Goal: Obtain resource: Download file/media

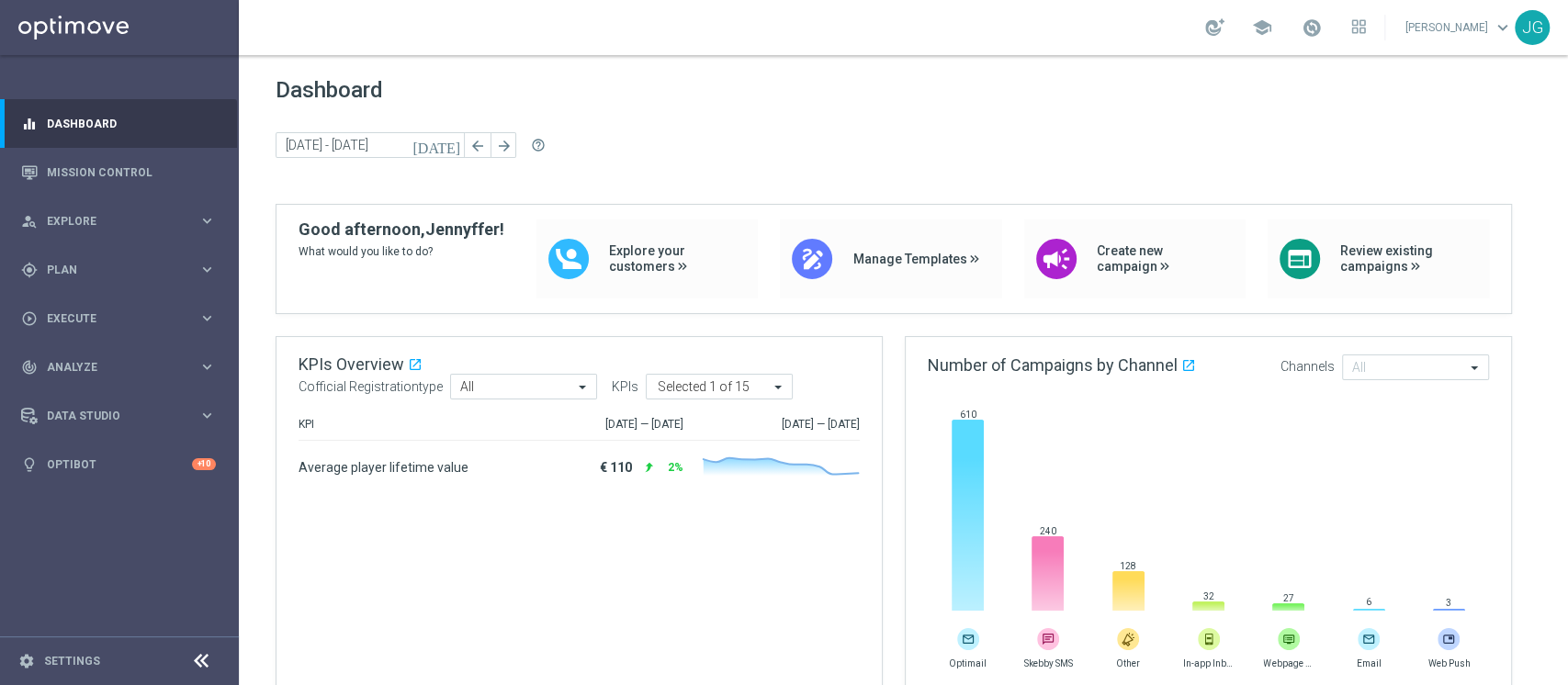
click at [692, 91] on span "Dashboard" at bounding box center [903, 90] width 1255 height 26
click at [114, 183] on link "Mission Control" at bounding box center [131, 171] width 169 height 49
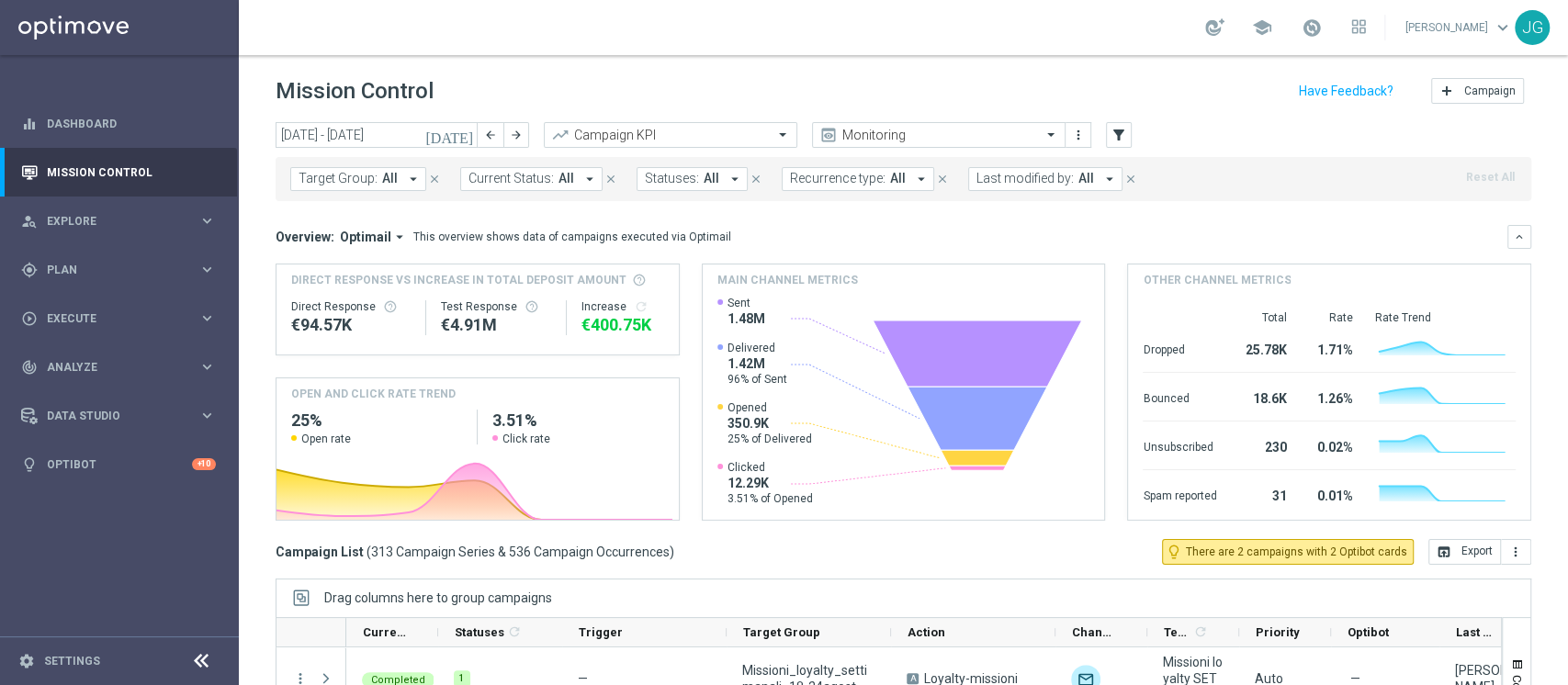
click at [461, 129] on icon "[DATE]" at bounding box center [450, 134] width 50 height 16
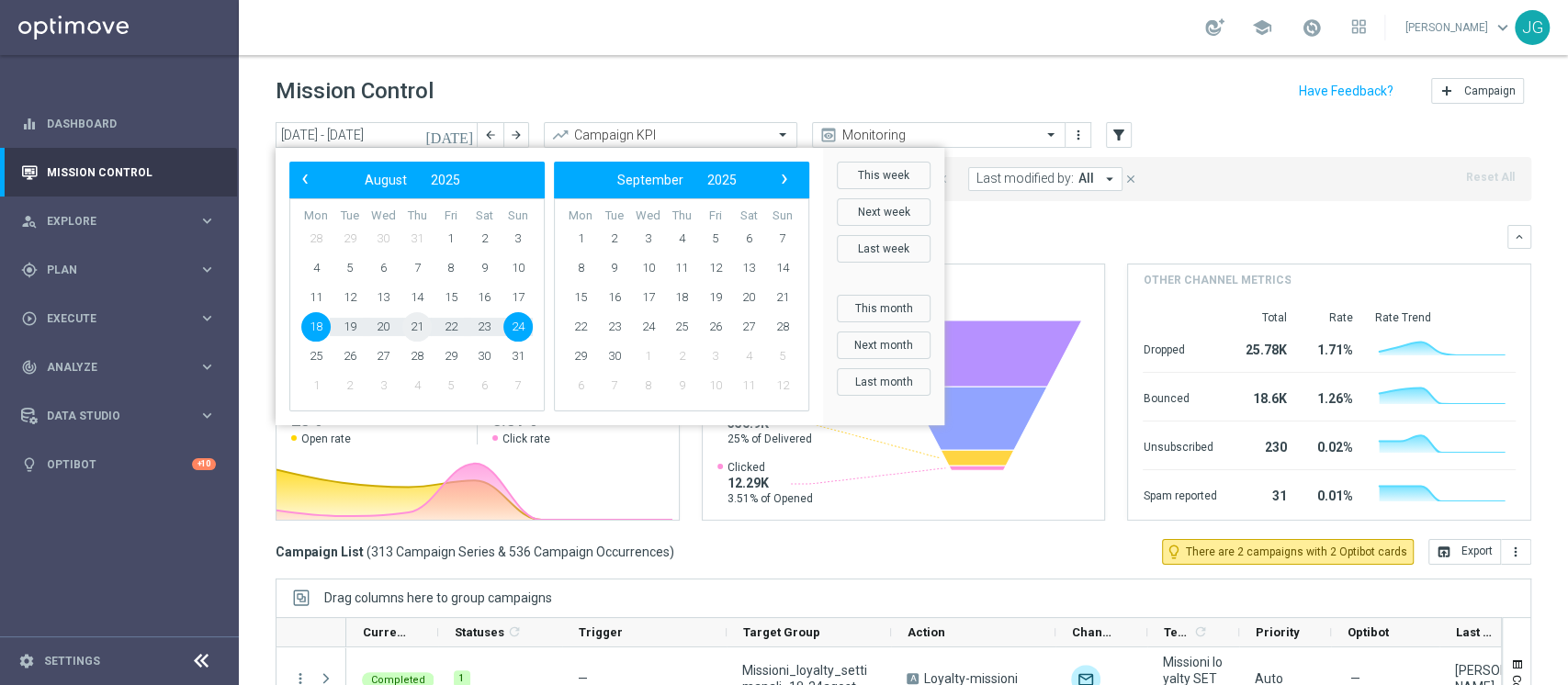
click at [426, 327] on span "21" at bounding box center [416, 326] width 30 height 30
type input "[DATE] - [DATE]"
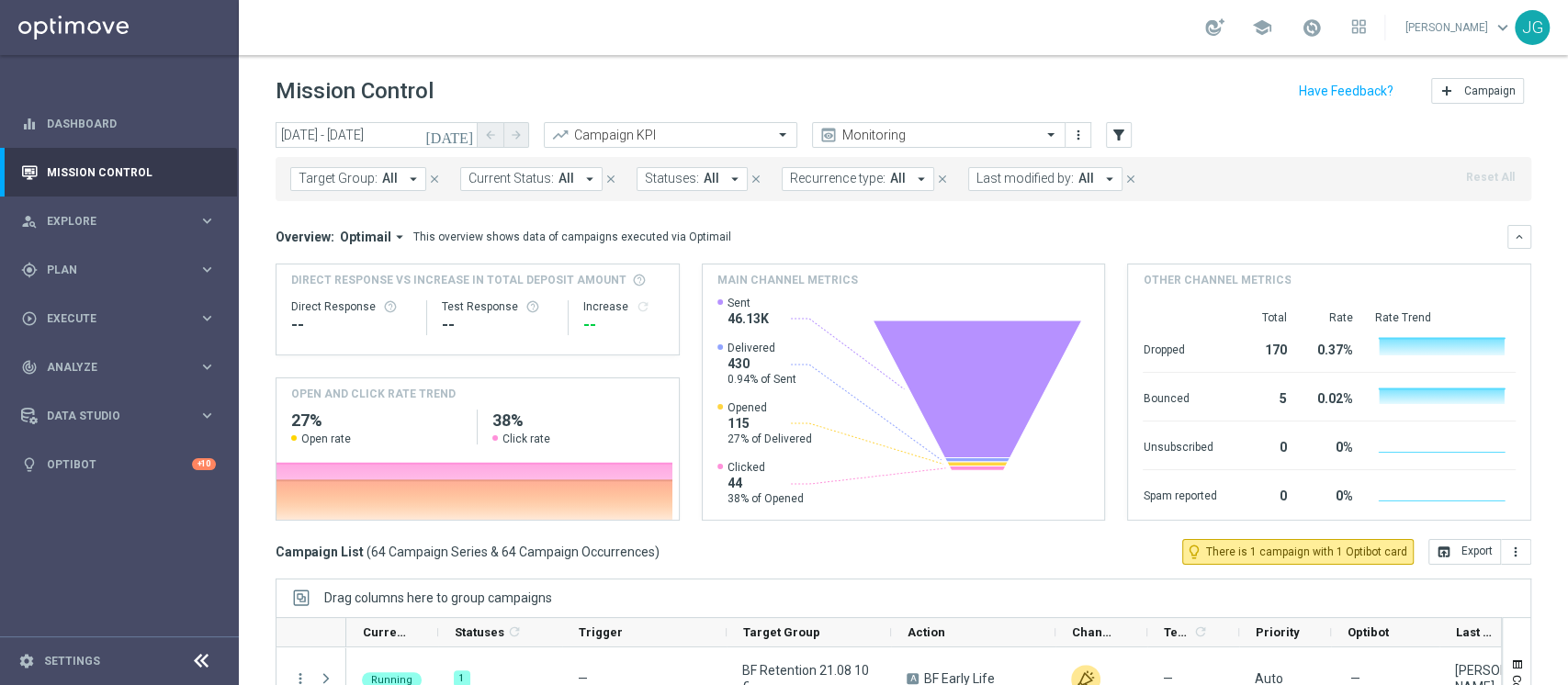
click at [1000, 181] on span "Last modified by:" at bounding box center [1025, 178] width 98 height 15
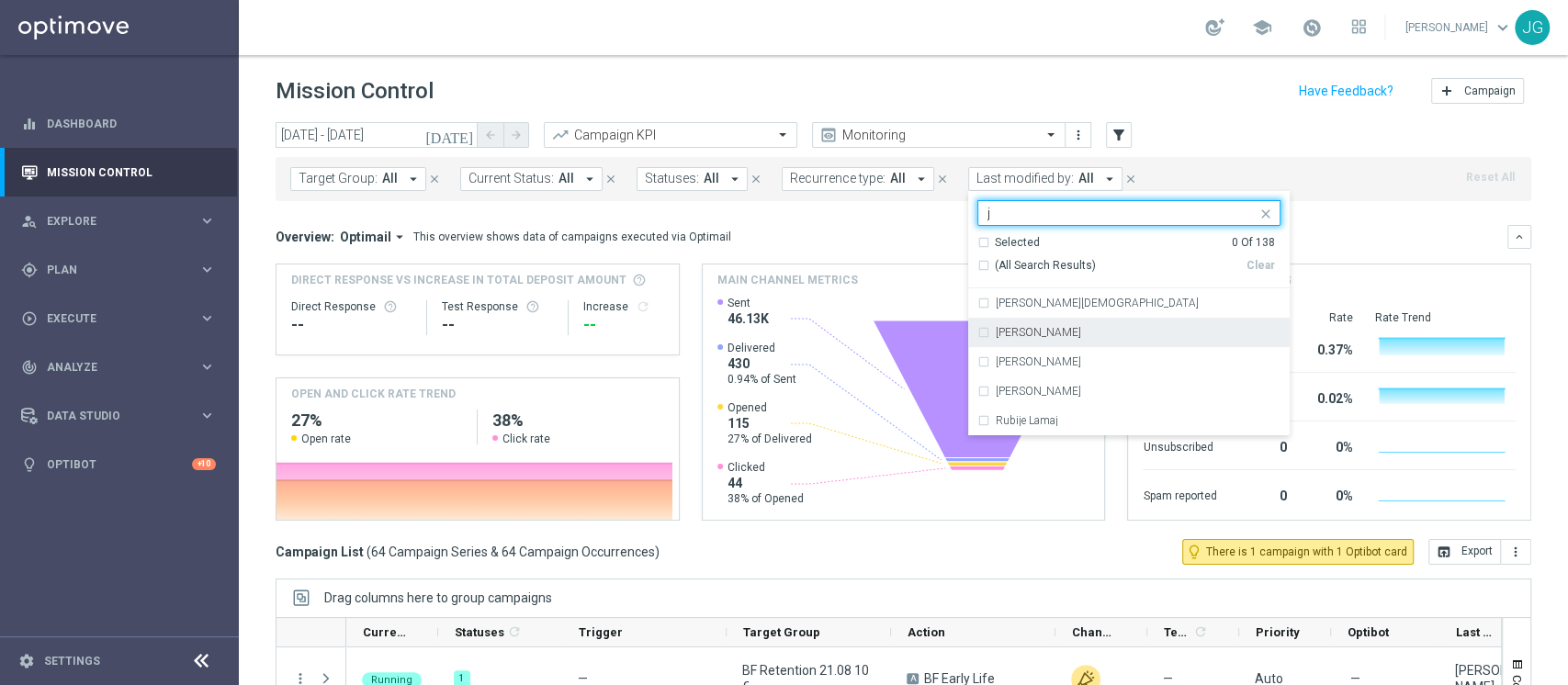
click at [1012, 342] on div "[PERSON_NAME]" at bounding box center [1129, 332] width 303 height 30
type input "j"
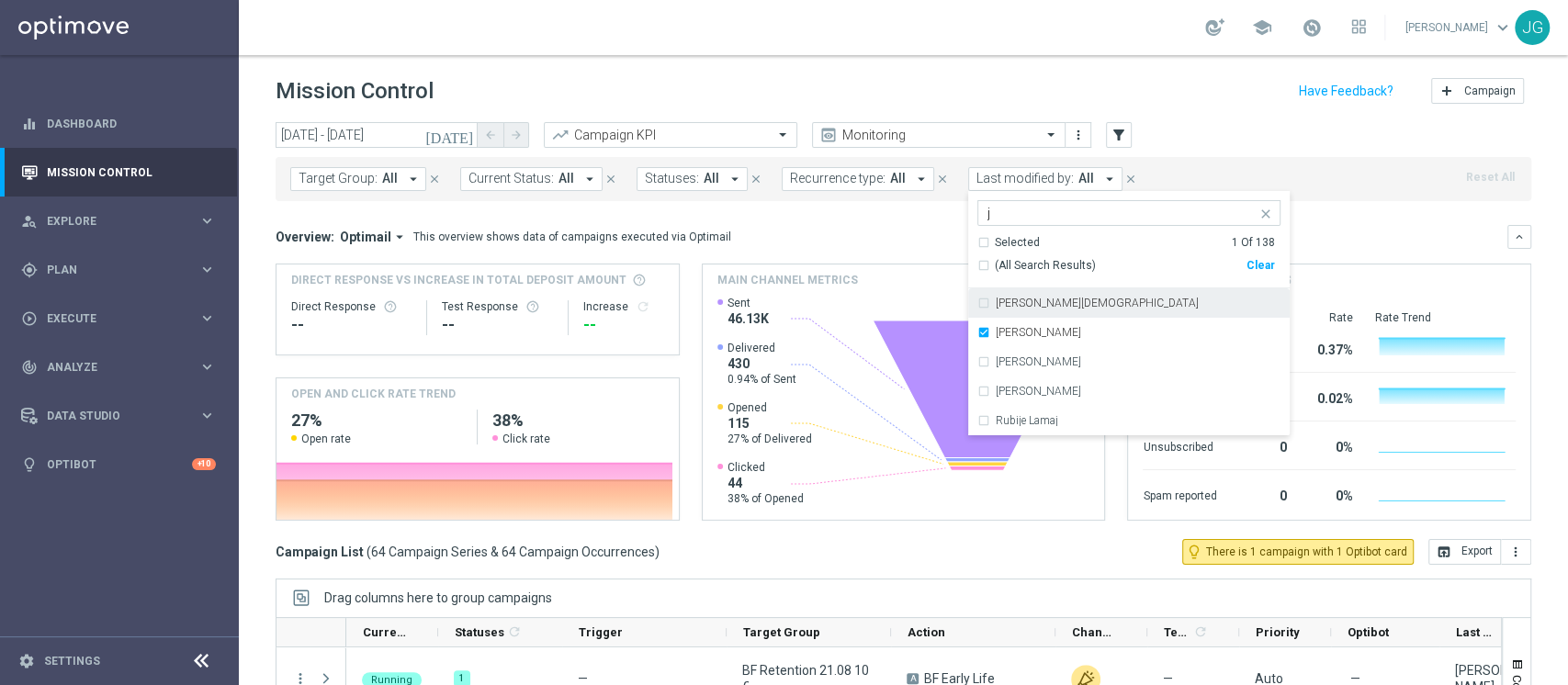
click at [1396, 238] on div "Overview: Optimail arrow_drop_down This overview shows data of campaigns execut…" at bounding box center [891, 236] width 1231 height 16
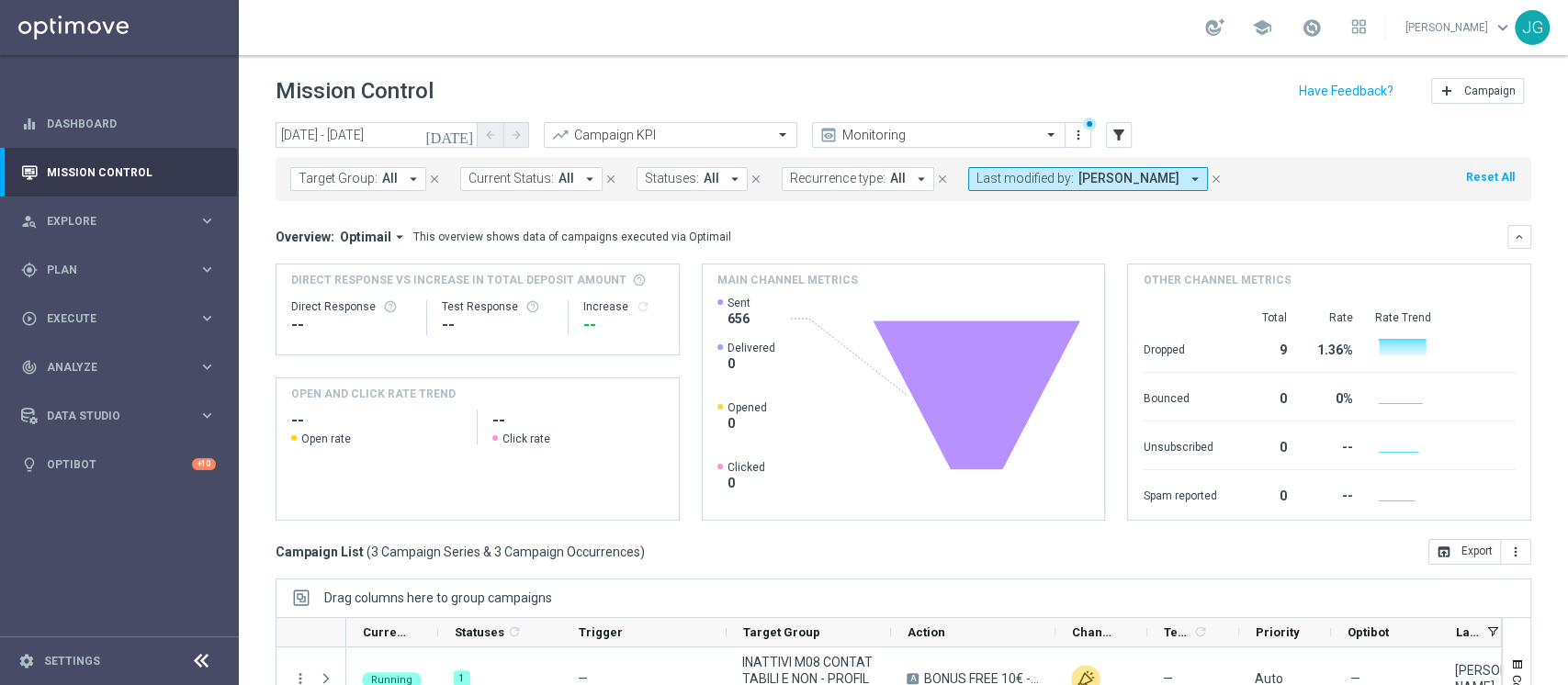
scroll to position [232, 0]
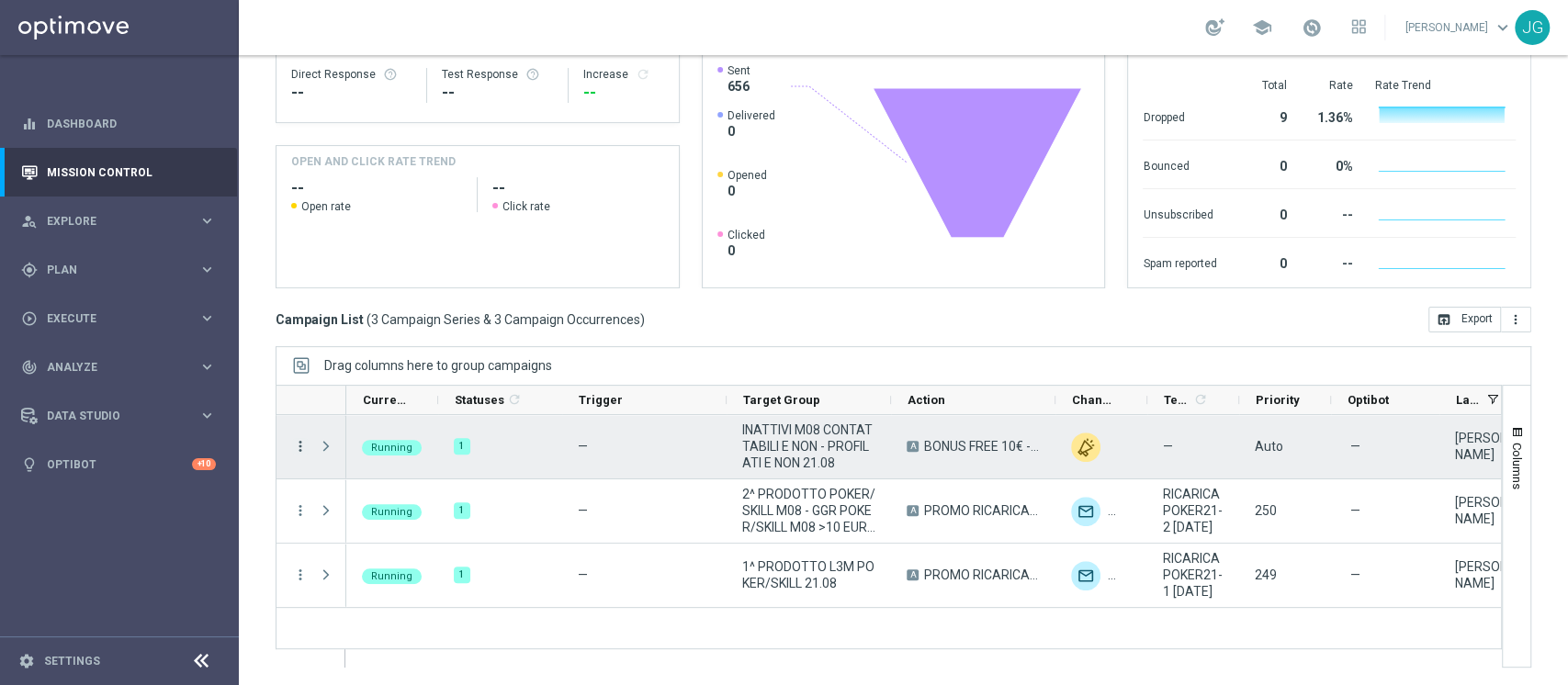
click at [297, 444] on icon "more_vert" at bounding box center [300, 446] width 16 height 16
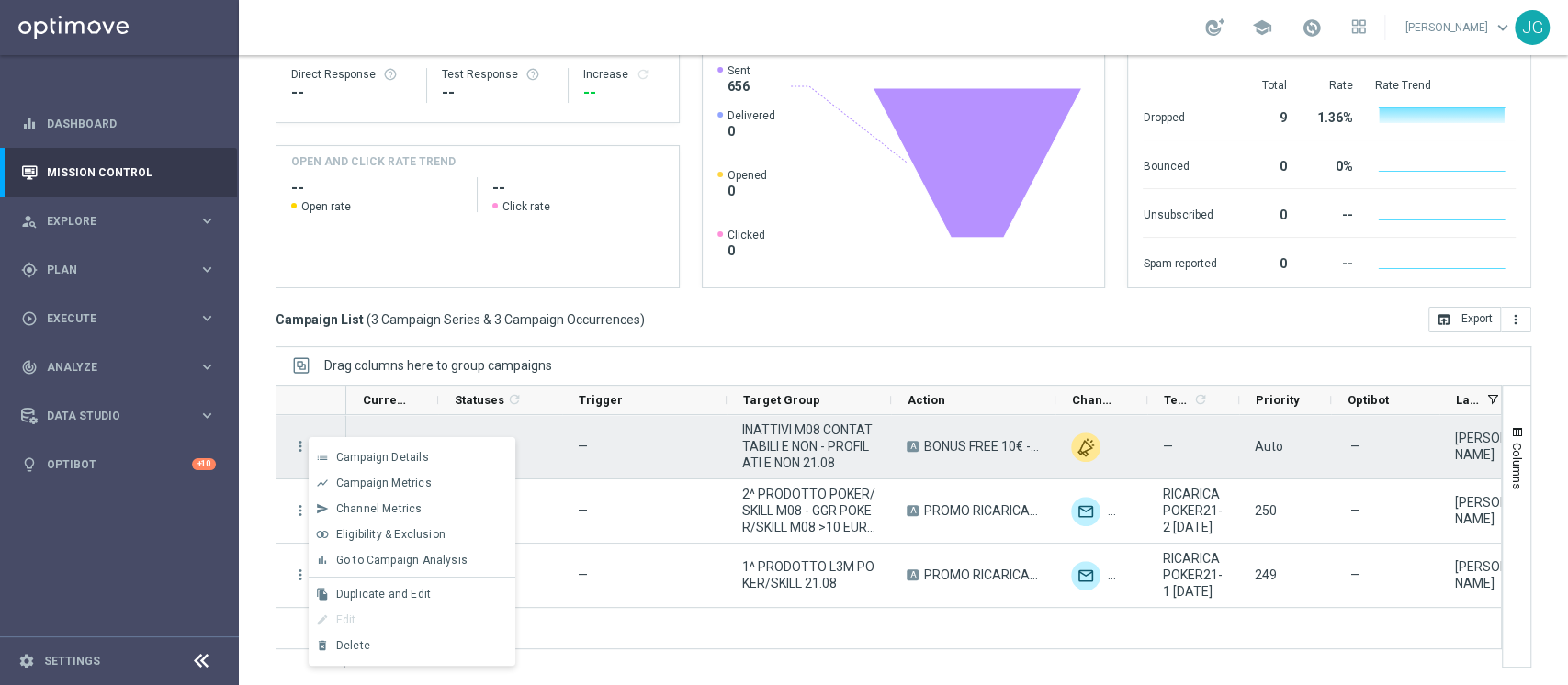
click at [721, 423] on div "—" at bounding box center [644, 447] width 165 height 63
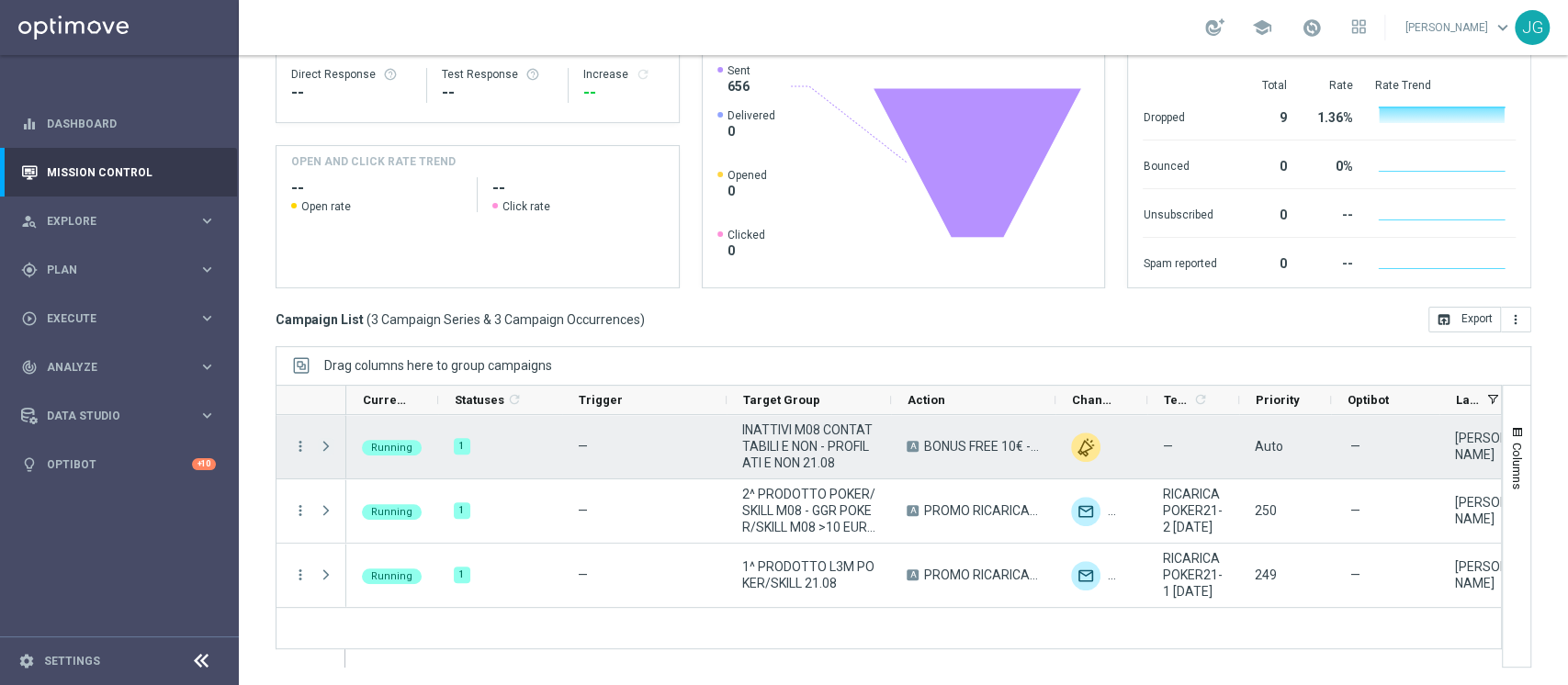
click at [324, 448] on span "Press SPACE to select this row." at bounding box center [325, 446] width 16 height 14
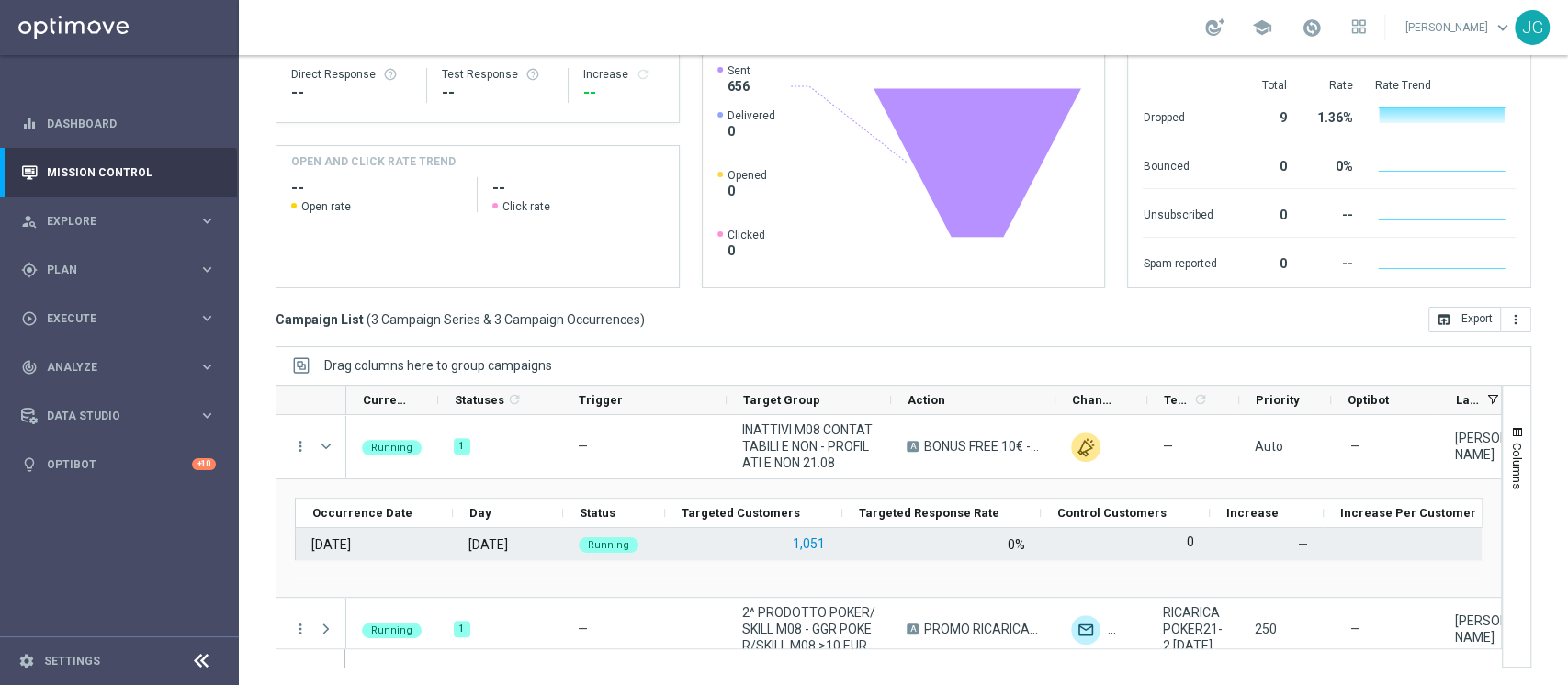
click at [814, 541] on button "1,051" at bounding box center [808, 543] width 35 height 23
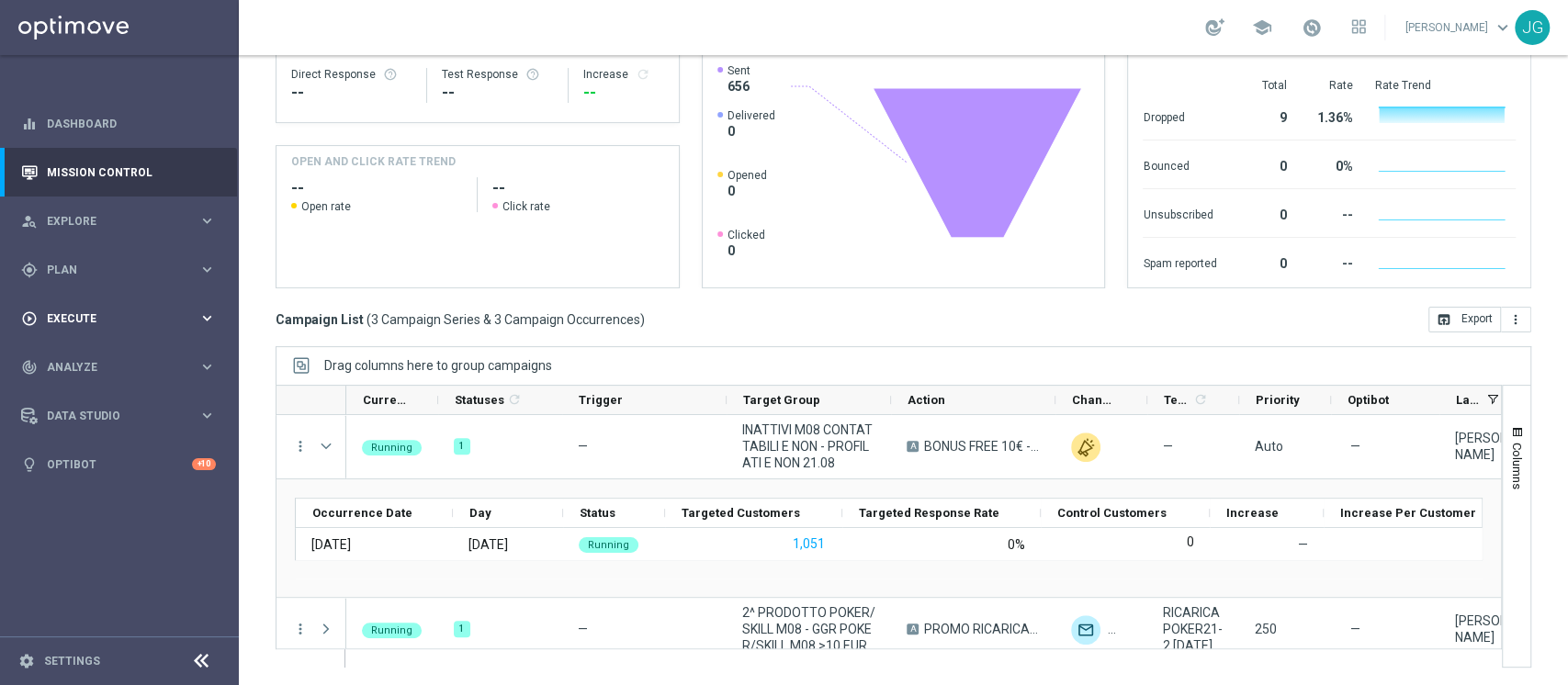
click at [135, 320] on span "Execute" at bounding box center [123, 319] width 151 height 11
click at [109, 271] on span "Plan" at bounding box center [123, 270] width 151 height 11
click at [101, 309] on link "Target Groups" at bounding box center [120, 307] width 144 height 14
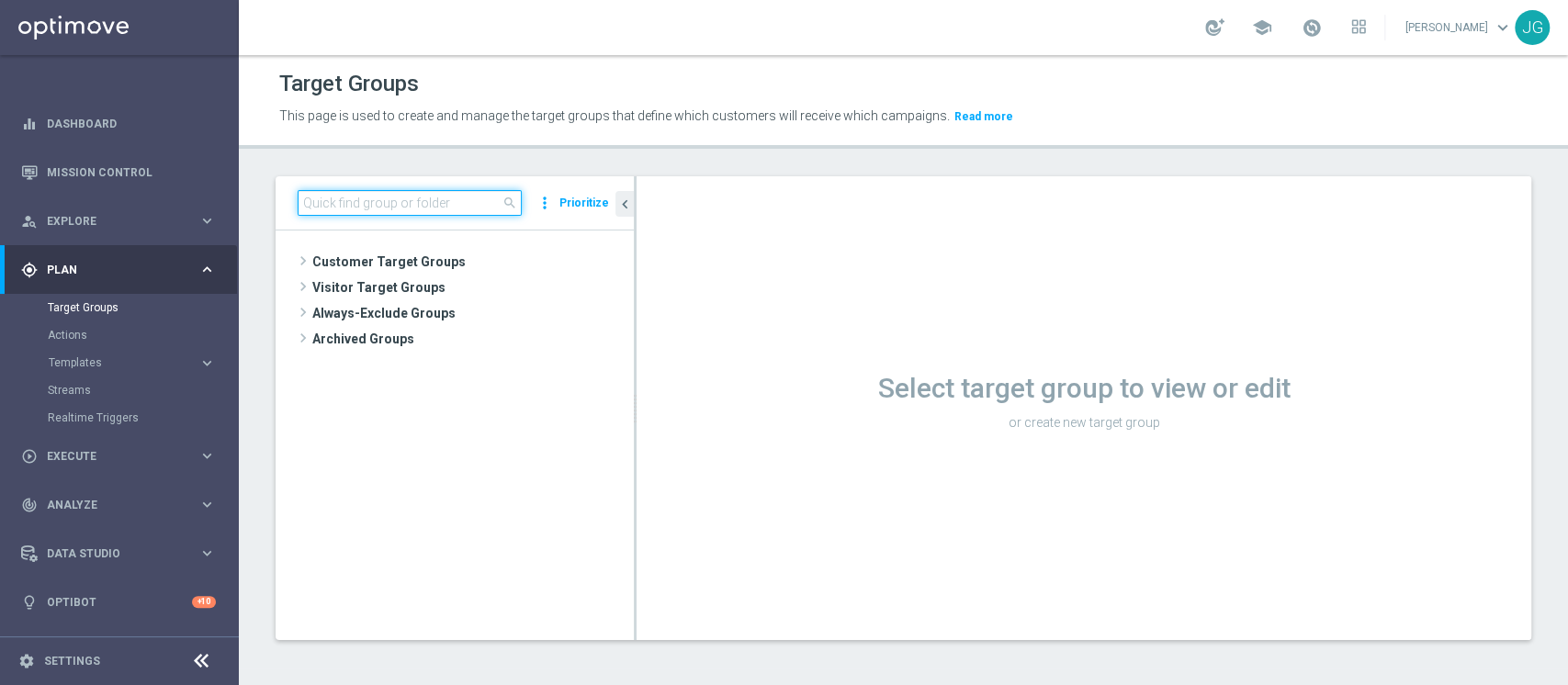
click at [407, 207] on input at bounding box center [410, 203] width 224 height 26
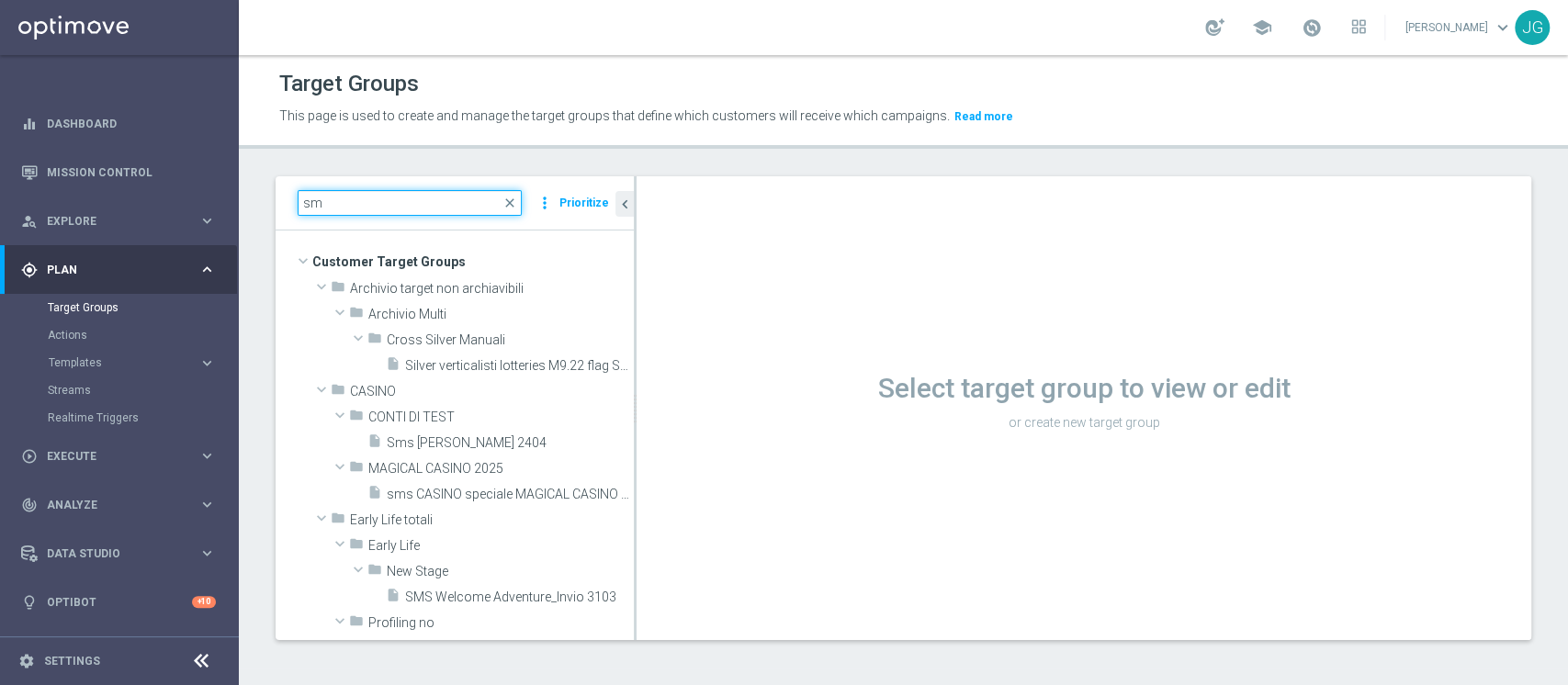
type input "s"
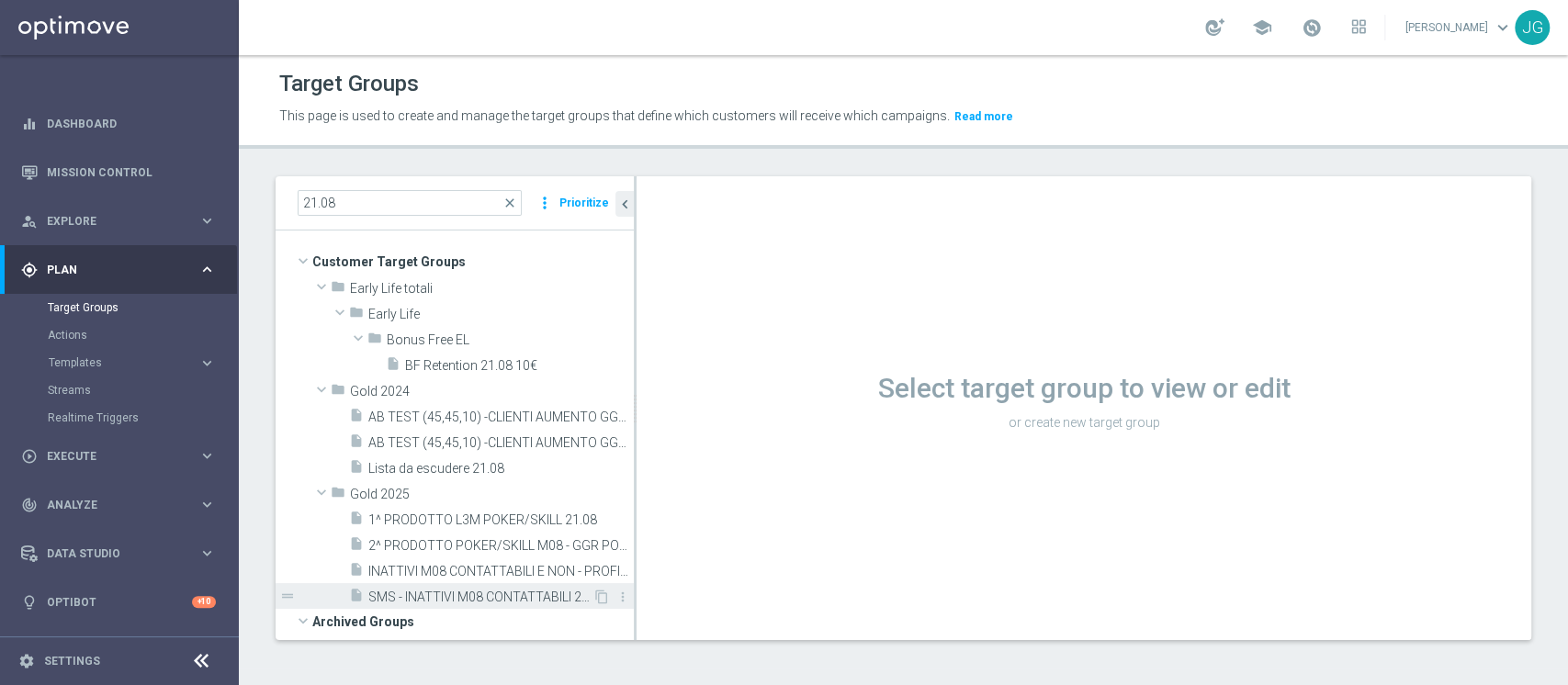
click at [431, 598] on span "SMS - INATTIVI M08 CONTATTABILI 21.08" at bounding box center [481, 597] width 224 height 15
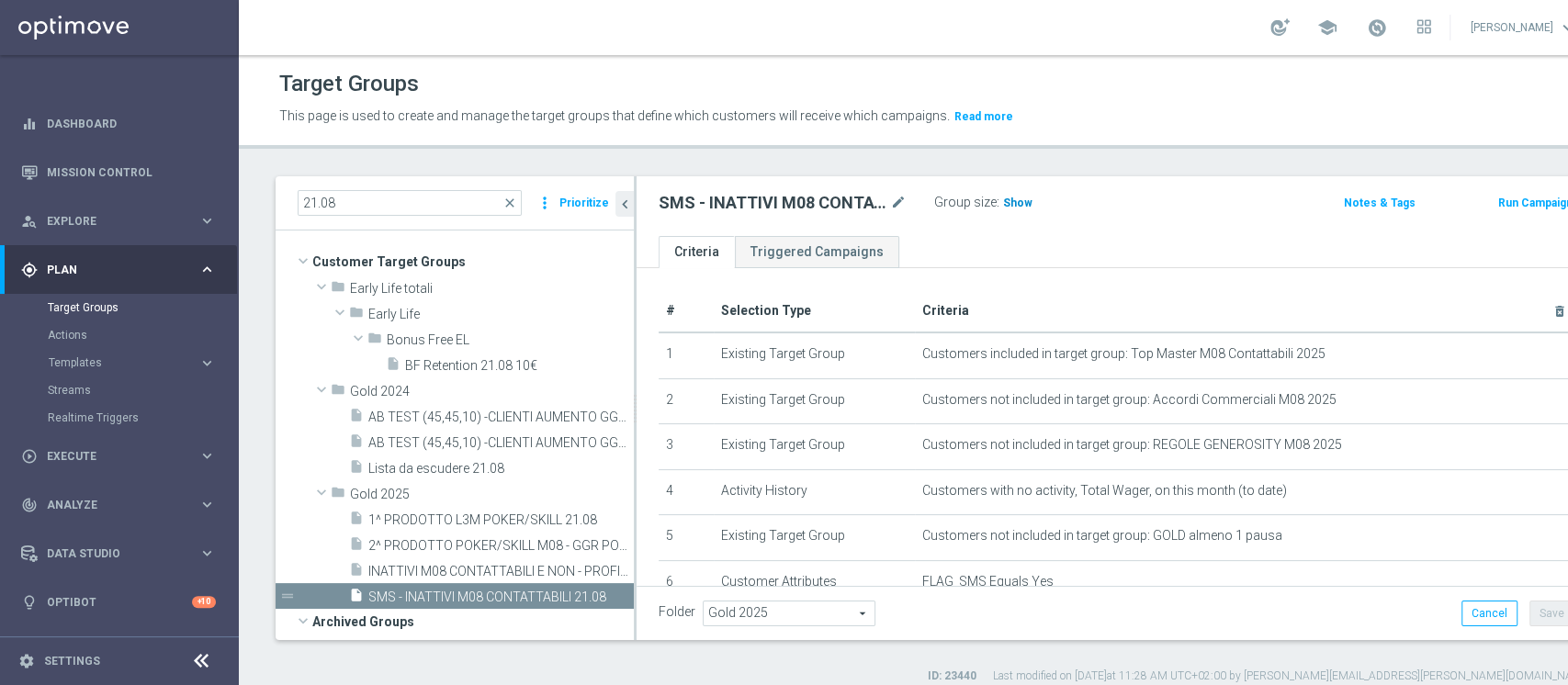
click at [1004, 198] on span "Show" at bounding box center [1018, 202] width 30 height 12
click at [1013, 196] on span "595" at bounding box center [1016, 205] width 23 height 17
click at [358, 205] on input "21.08" at bounding box center [410, 203] width 224 height 26
type input "2"
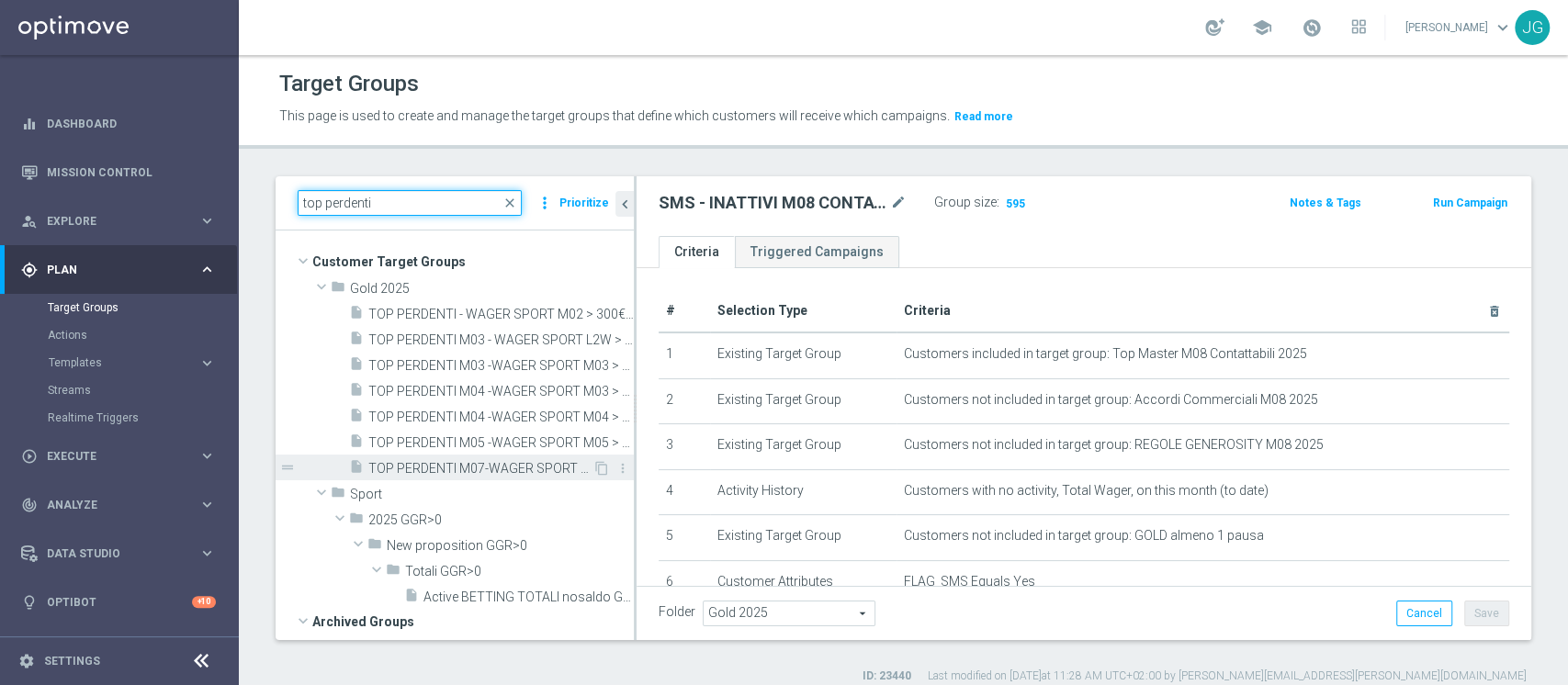
type input "top perdenti"
click at [490, 467] on span "TOP PERDENTI M07-WAGER SPORT M07 > 300 EURO - MARGINE>80% 29.07" at bounding box center [481, 469] width 224 height 15
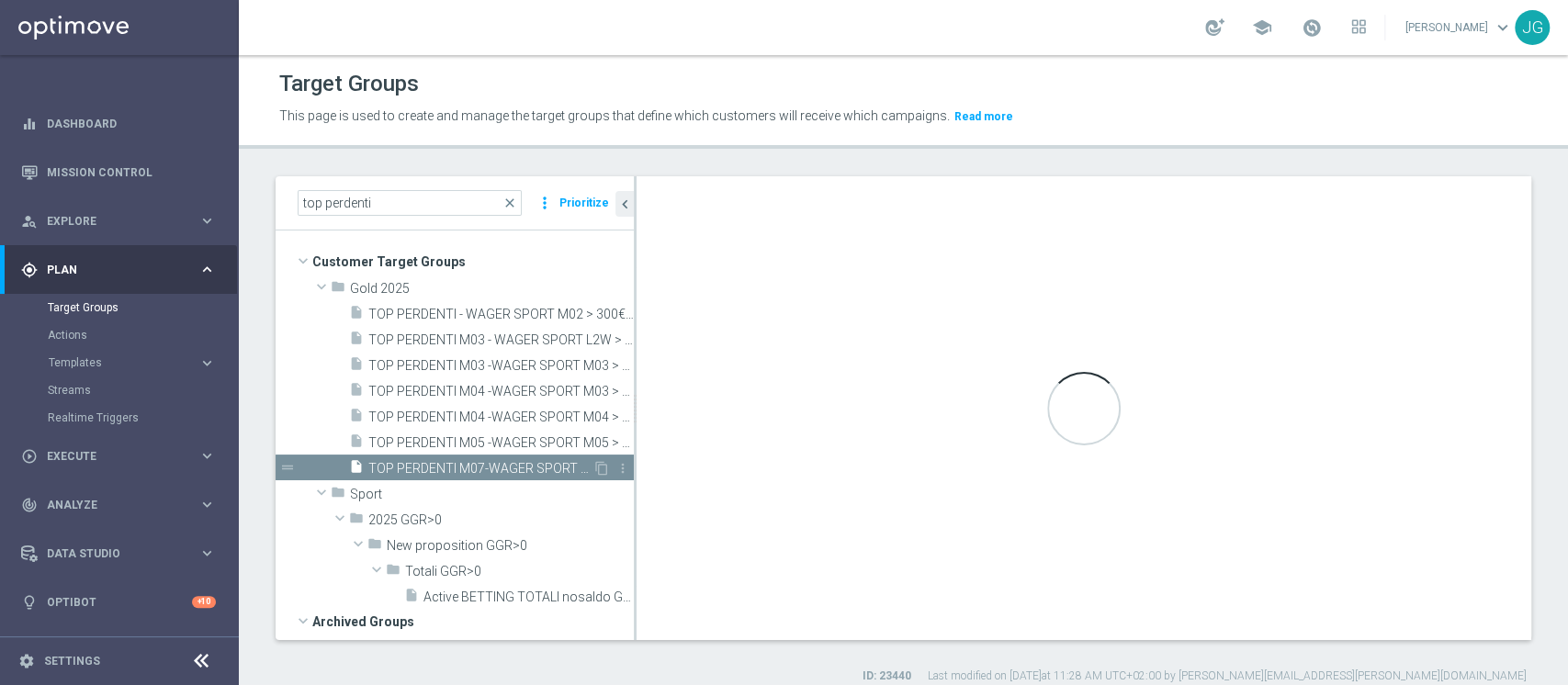
checkbox input "true"
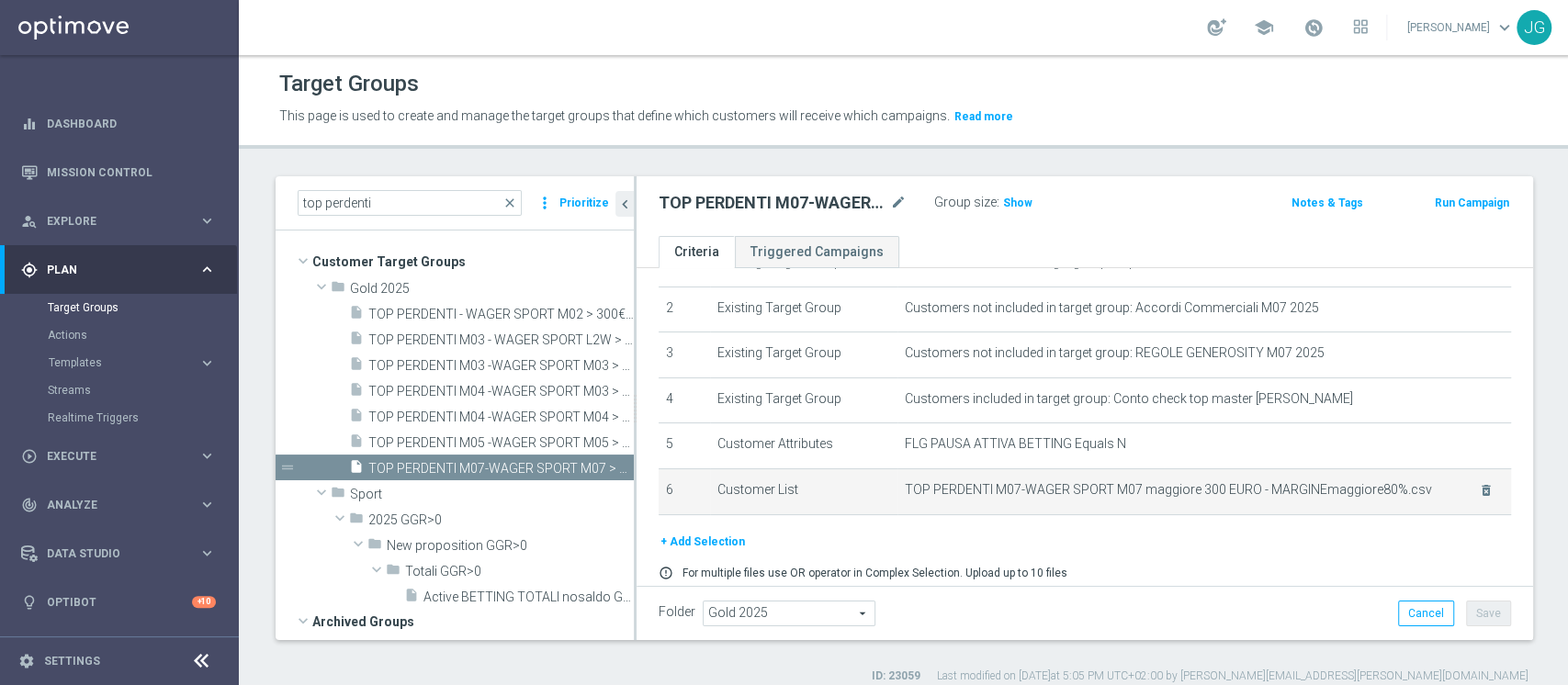
scroll to position [90, 0]
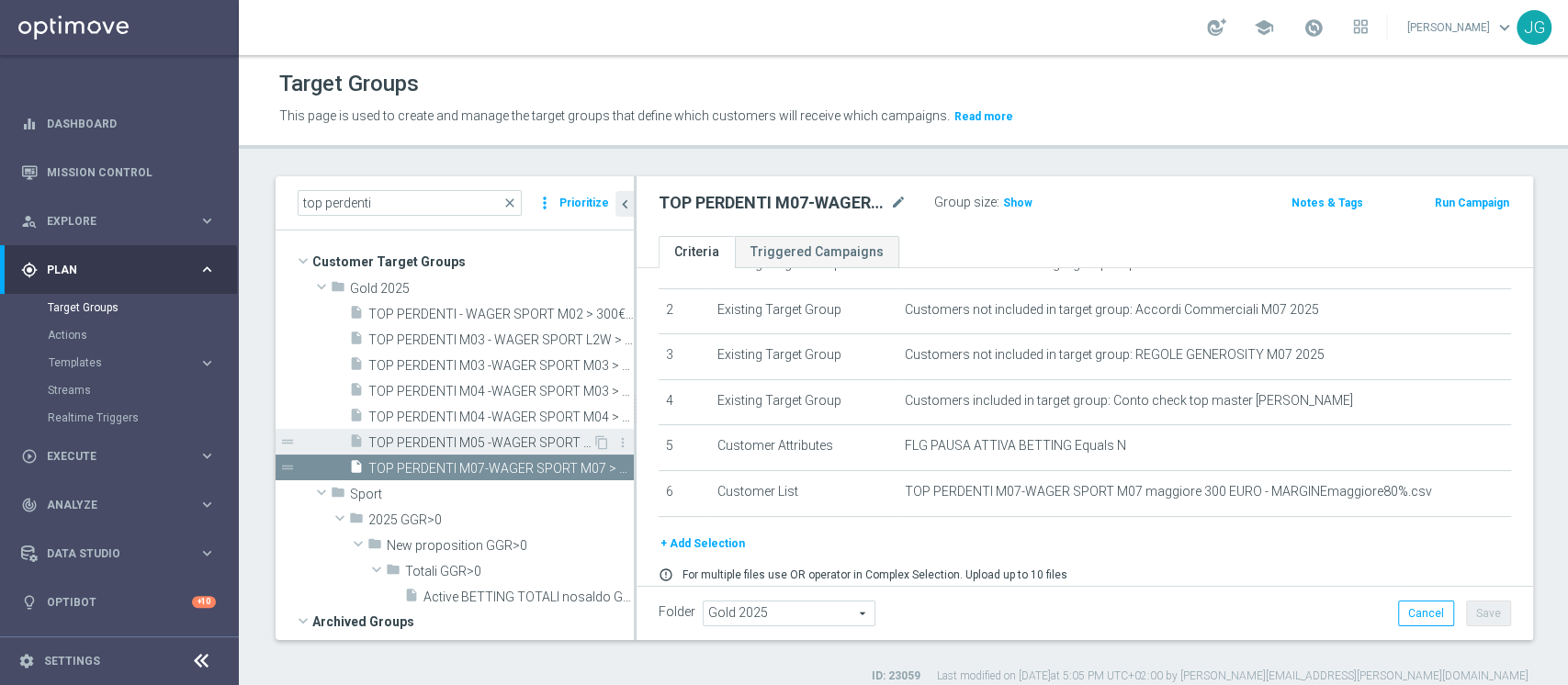
click at [463, 440] on span "TOP PERDENTI M05 -WAGER SPORT M05 > 300 EURO - MARGINE>90% - lista fornita da n…" at bounding box center [481, 443] width 224 height 15
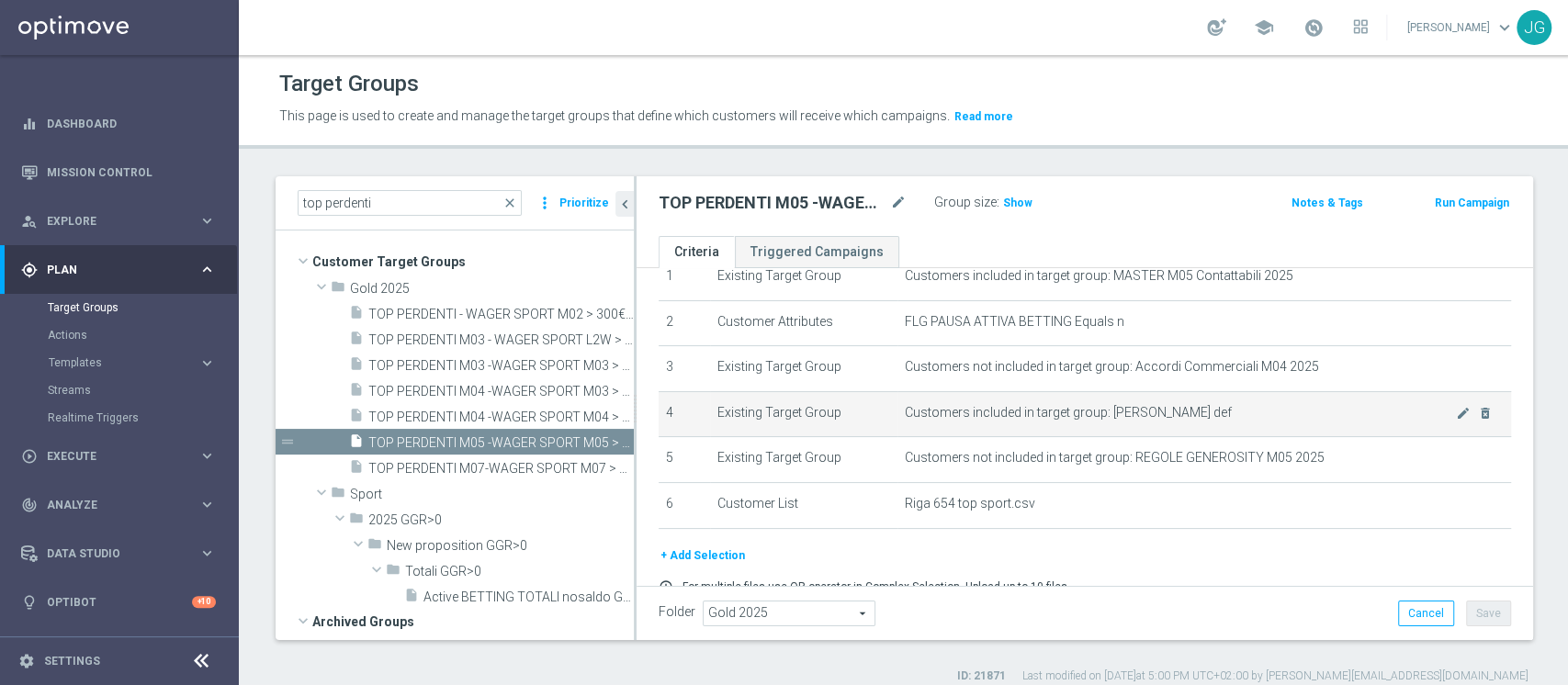
scroll to position [156, 0]
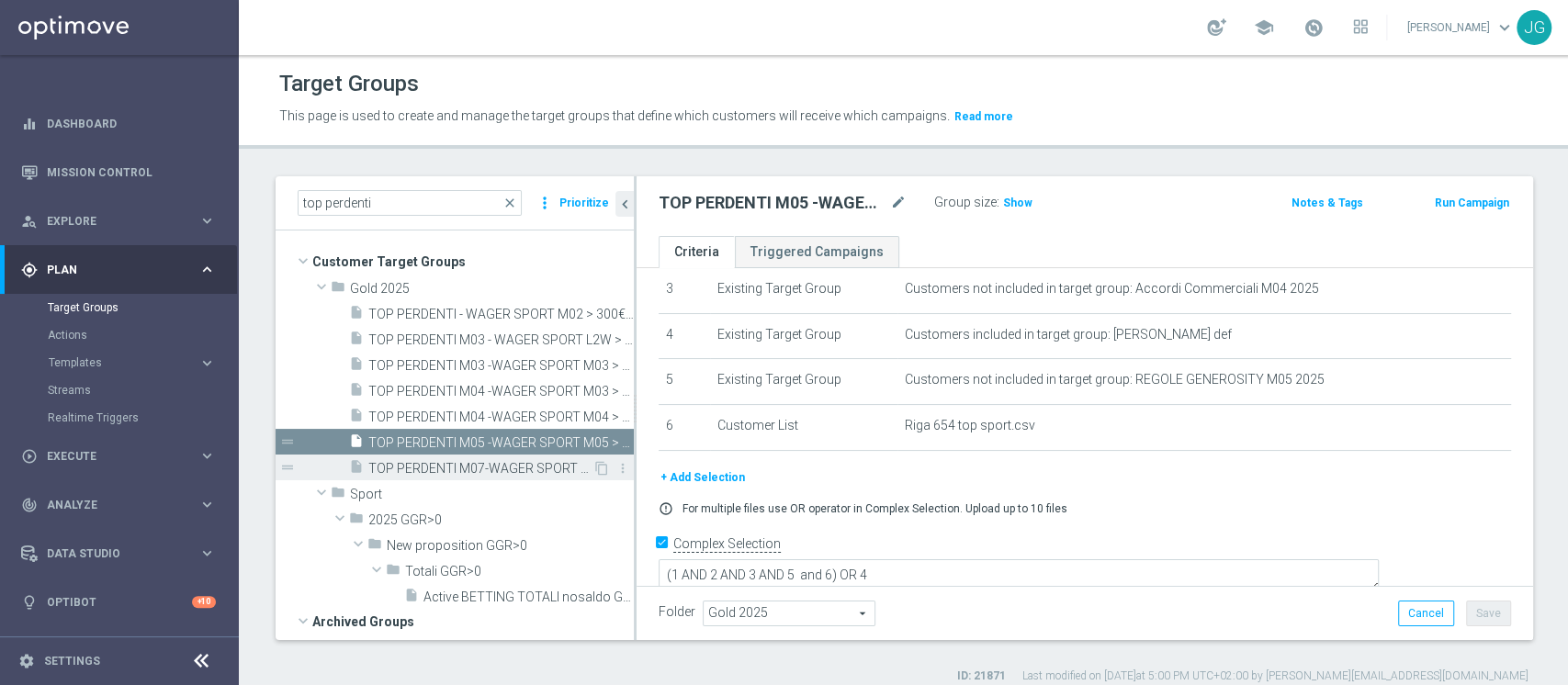
click at [475, 466] on span "TOP PERDENTI M07-WAGER SPORT M07 > 300 EURO - MARGINE>80% 29.07" at bounding box center [481, 469] width 224 height 15
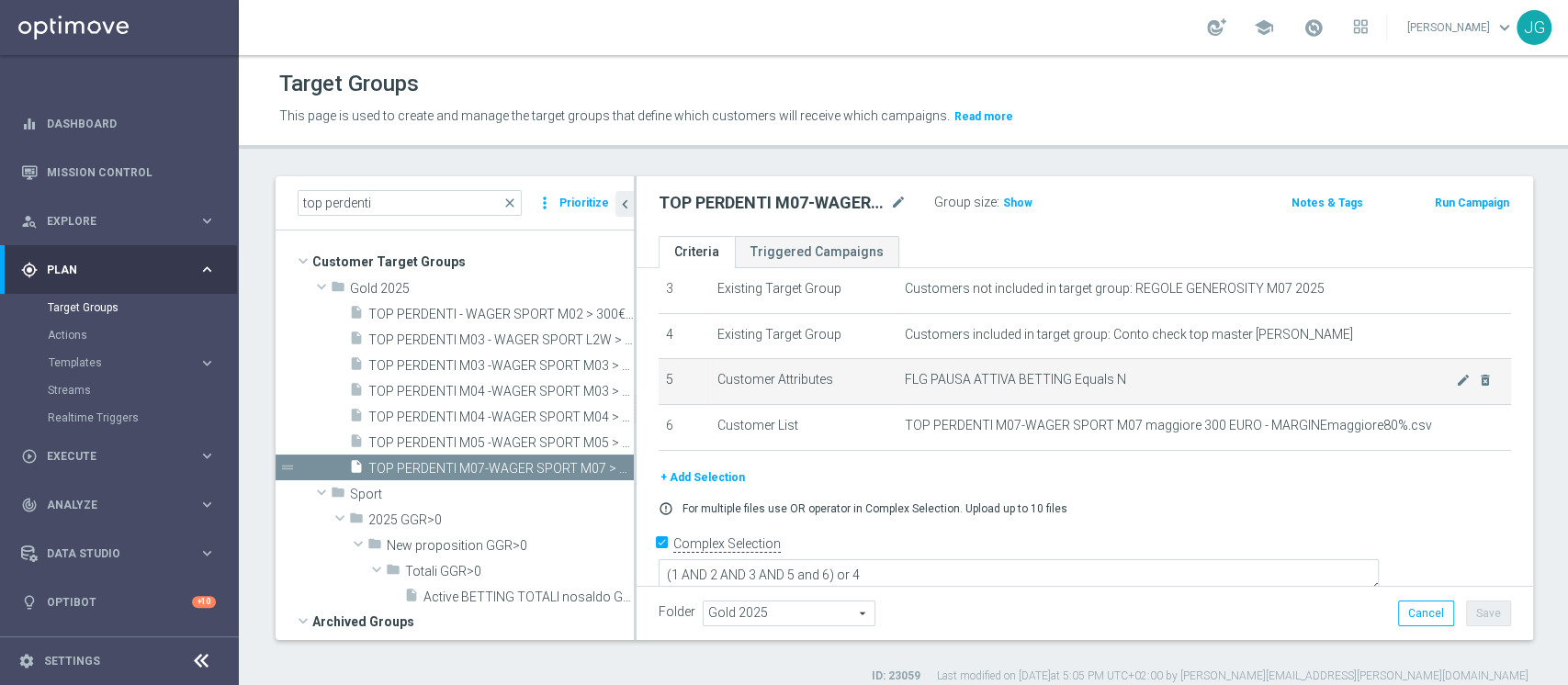
scroll to position [14, 0]
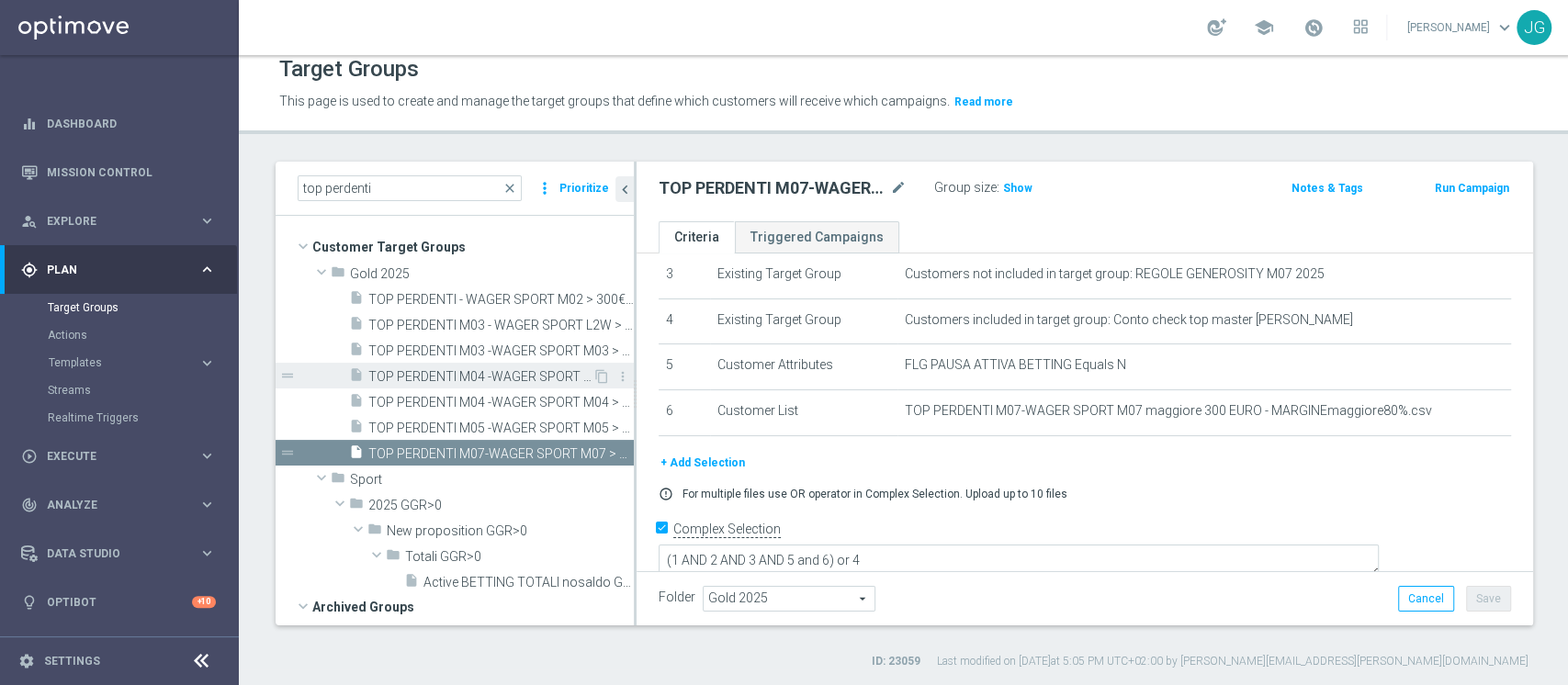
click at [489, 373] on span "TOP PERDENTI M04 -WAGER SPORT M03 > 200 EURO - MARGINE>90% 15.04" at bounding box center [481, 377] width 224 height 15
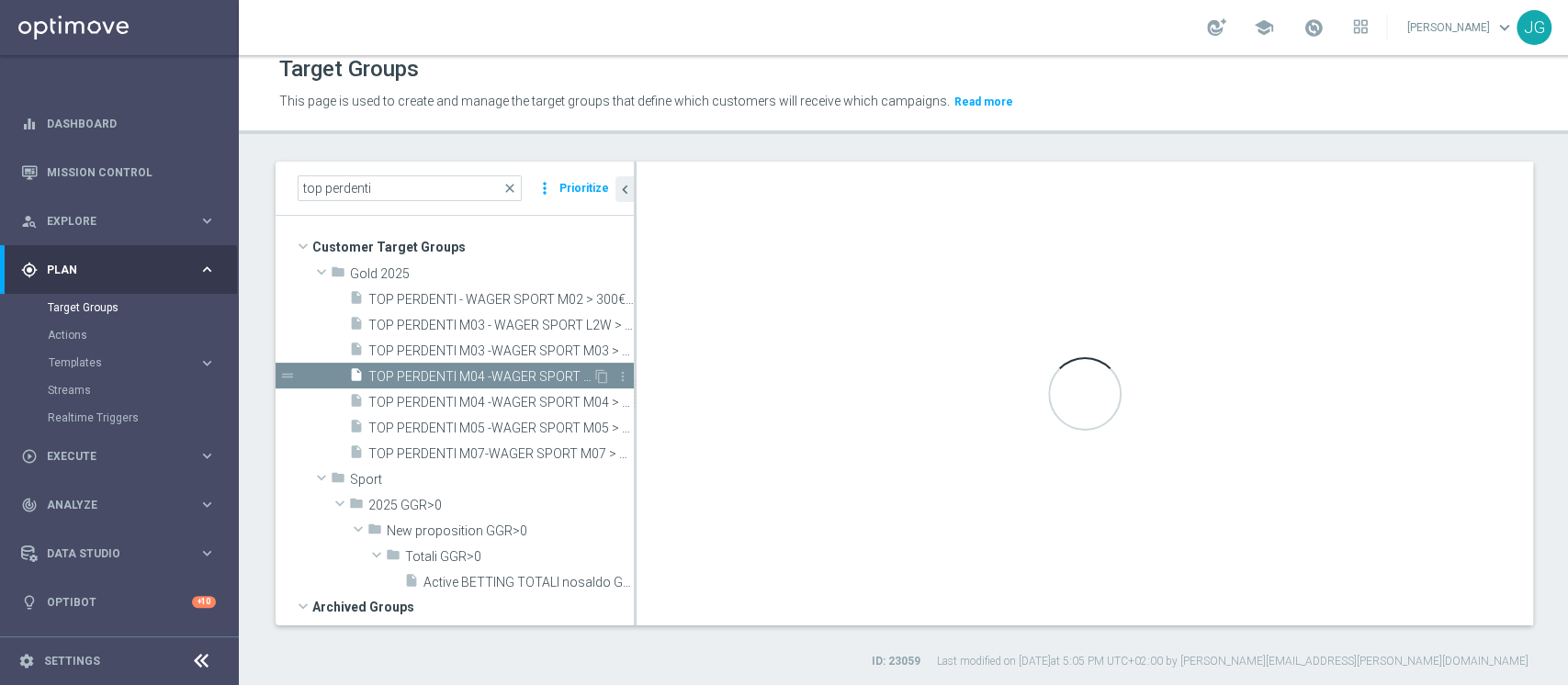
type textarea "(1 and 3 and 4 and 5 and 6) OR 2"
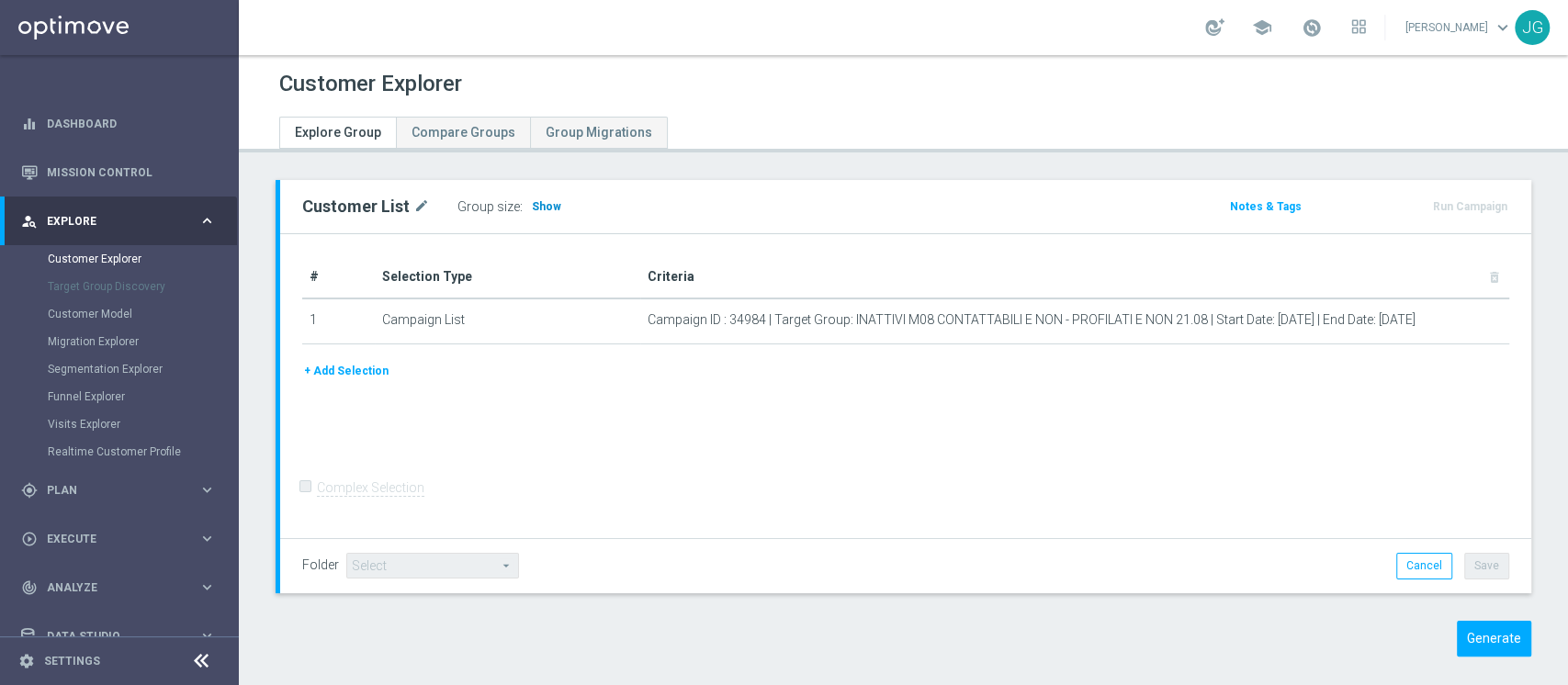
click at [541, 202] on span "Show" at bounding box center [546, 206] width 30 height 12
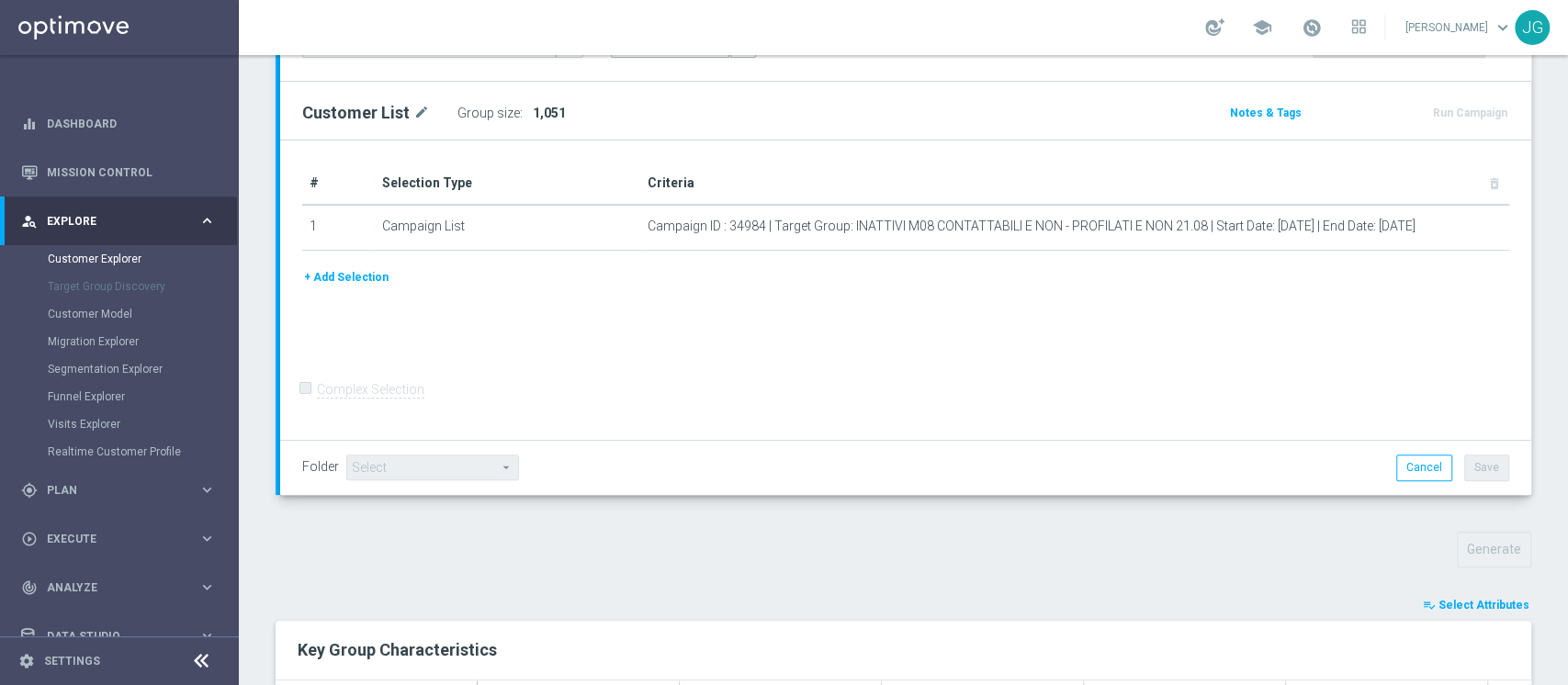
scroll to position [644, 0]
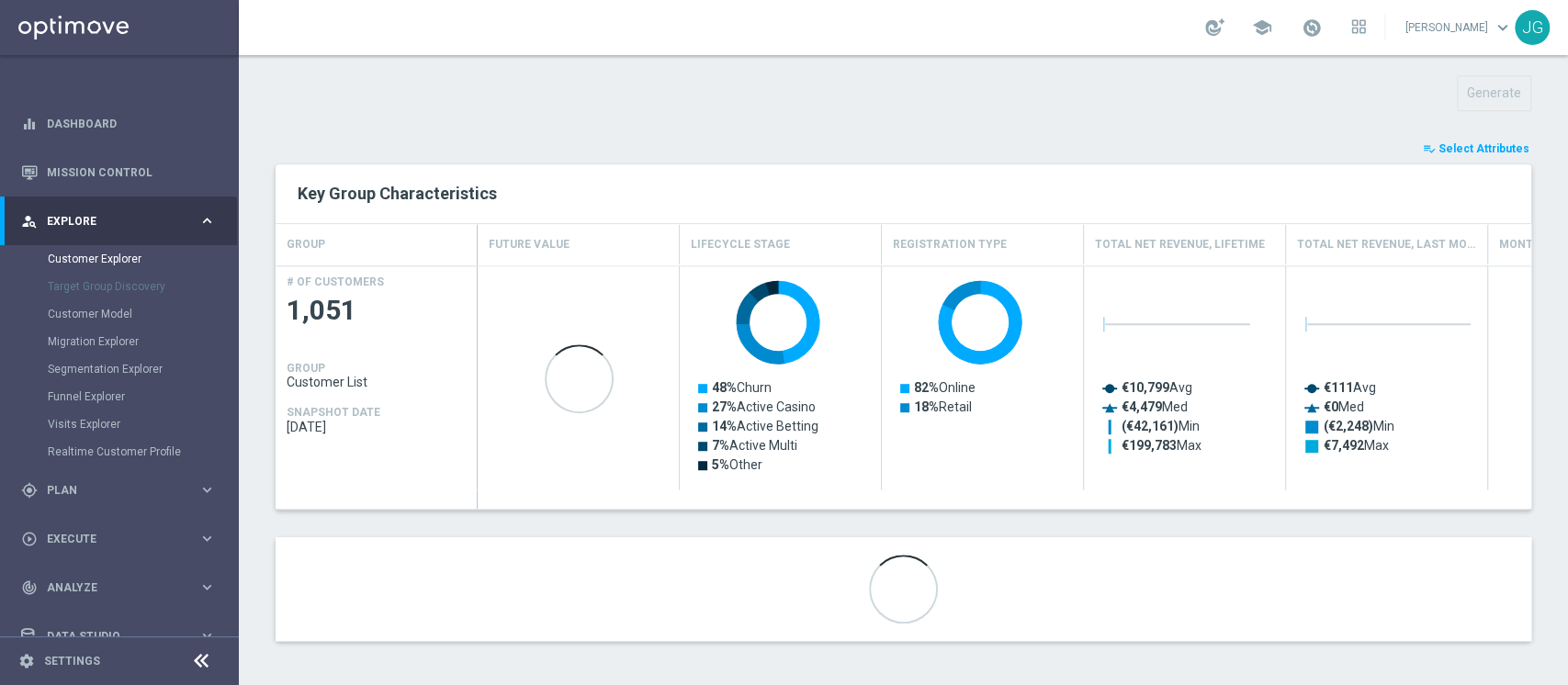
click at [1478, 143] on span "Select Attributes" at bounding box center [1483, 148] width 91 height 12
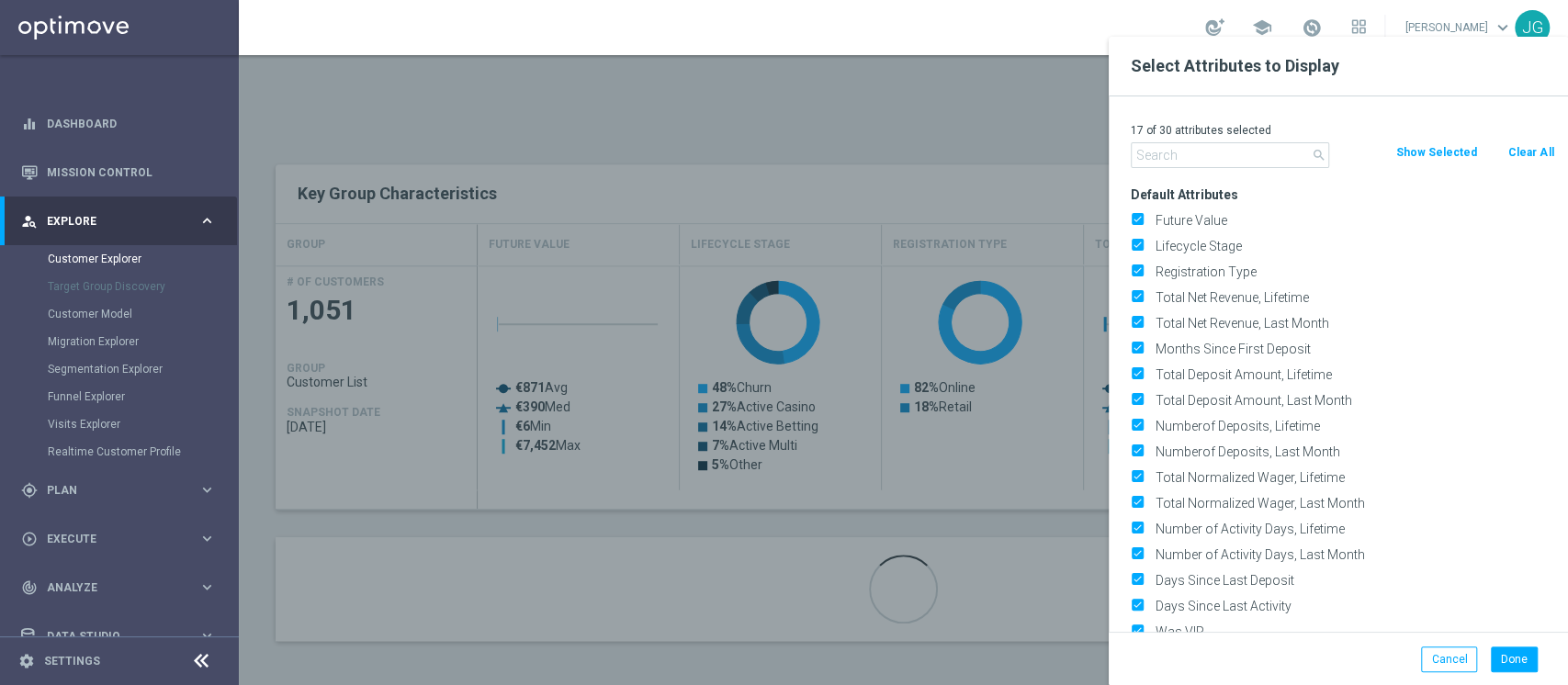
click at [1516, 154] on button "Clear All" at bounding box center [1530, 152] width 49 height 20
checkbox input "false"
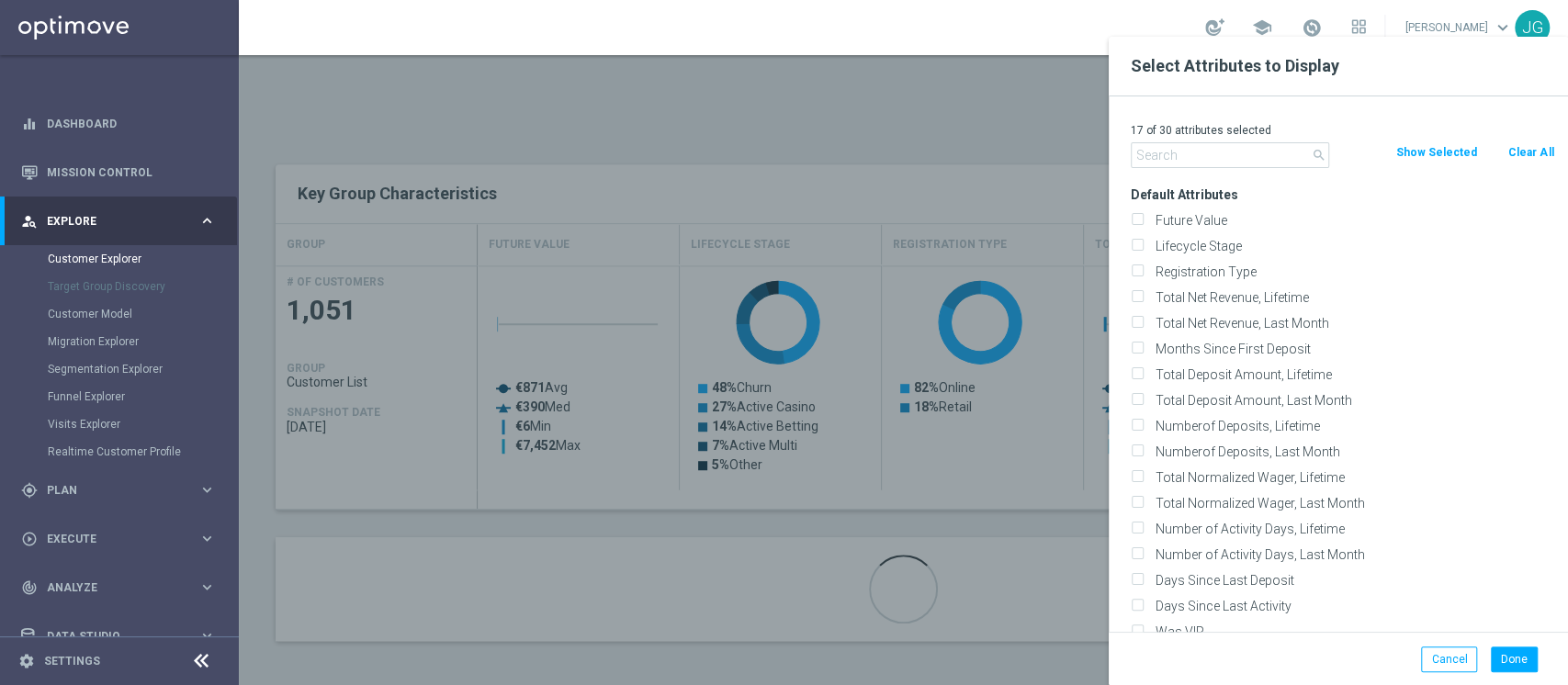
checkbox input "false"
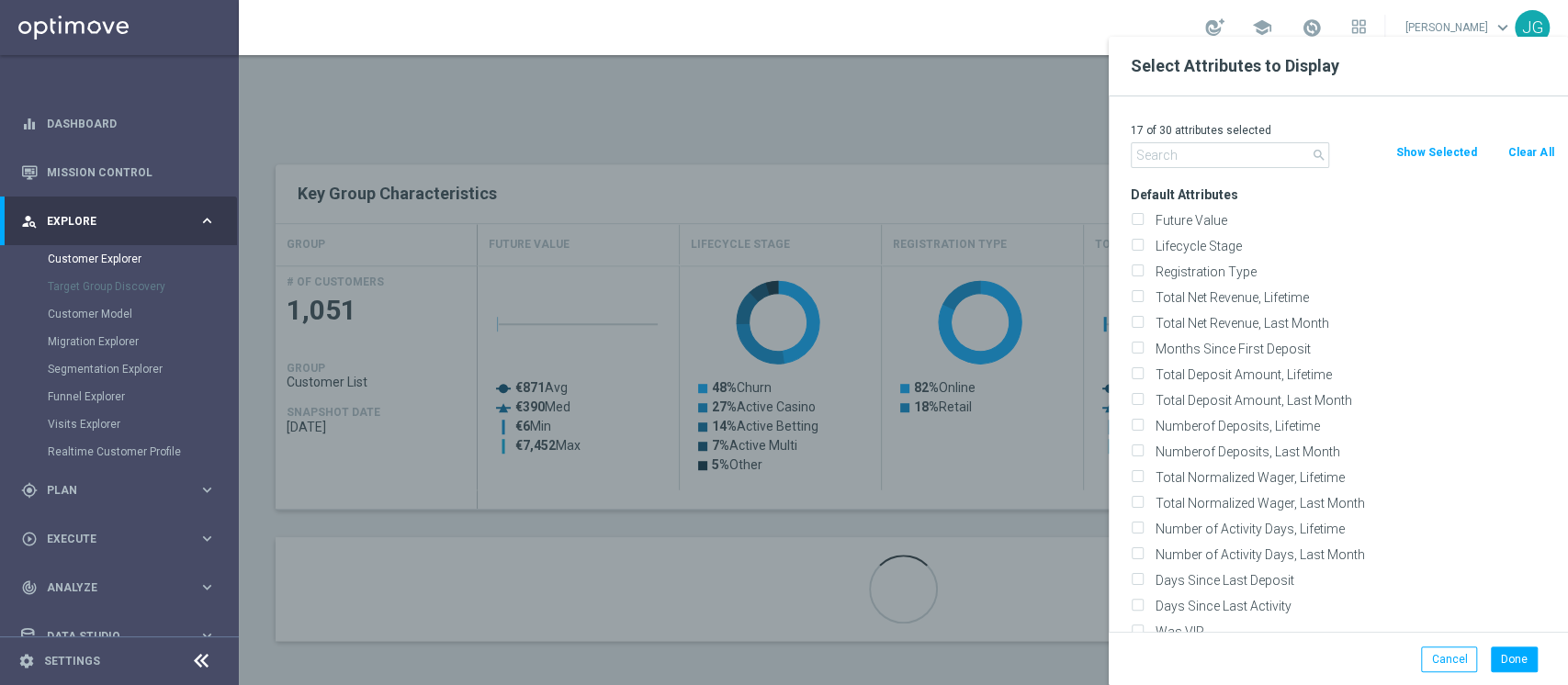
checkbox input "false"
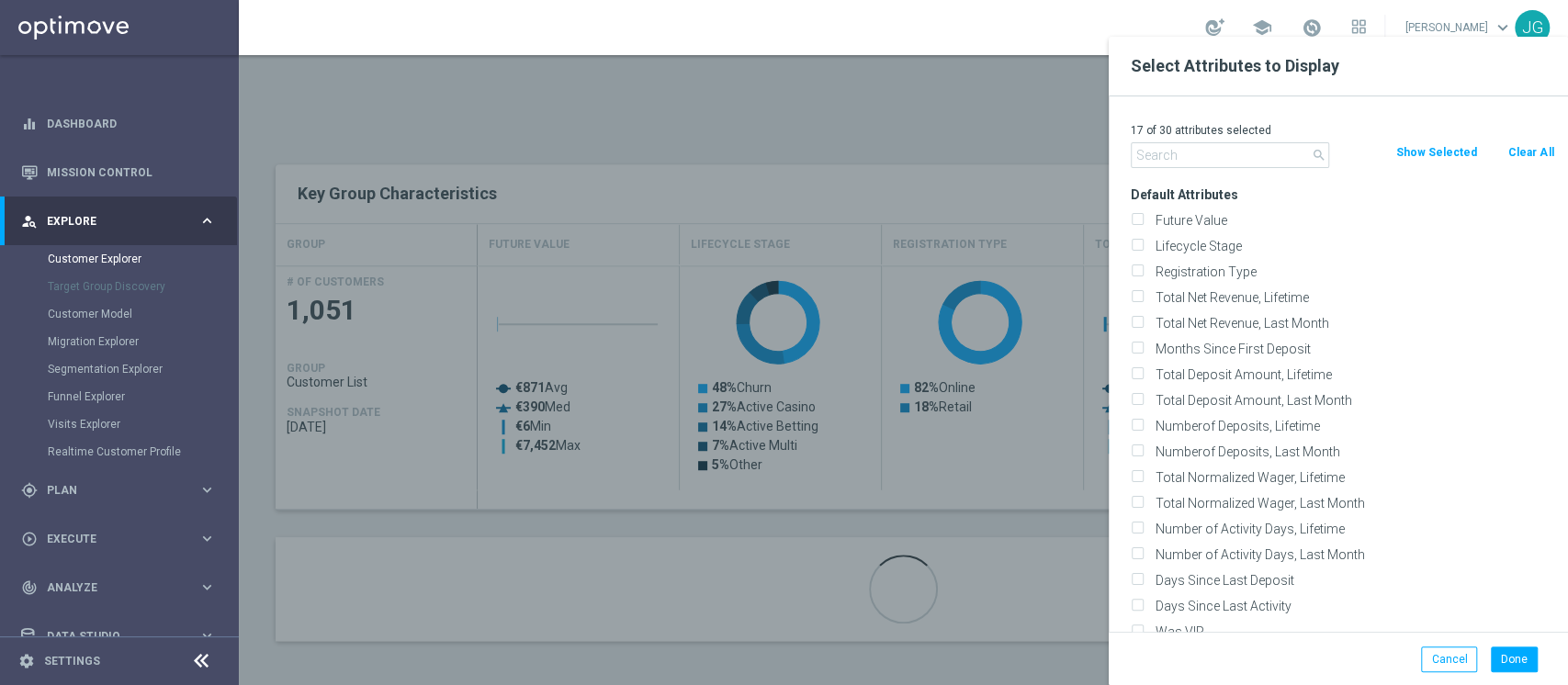
checkbox input "false"
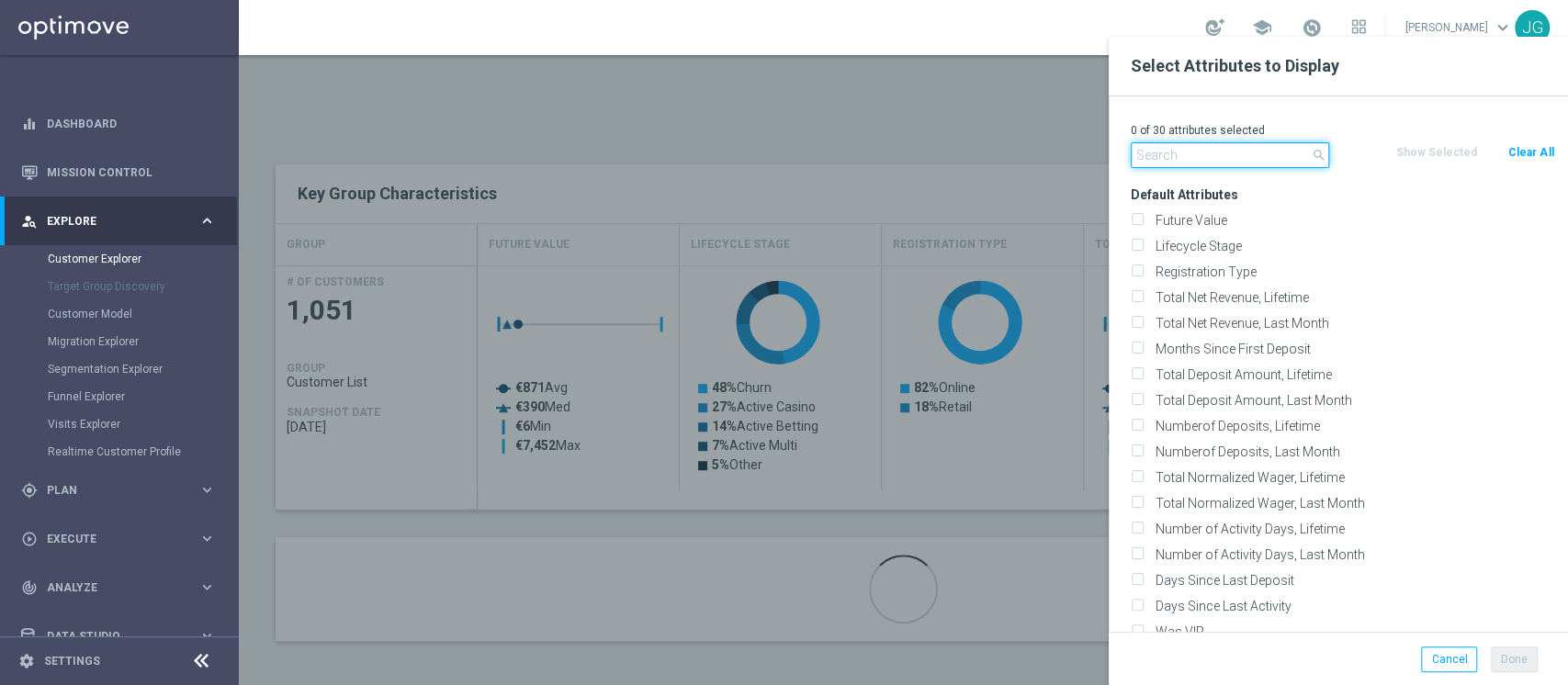
click at [1204, 164] on input "text" at bounding box center [1229, 155] width 198 height 26
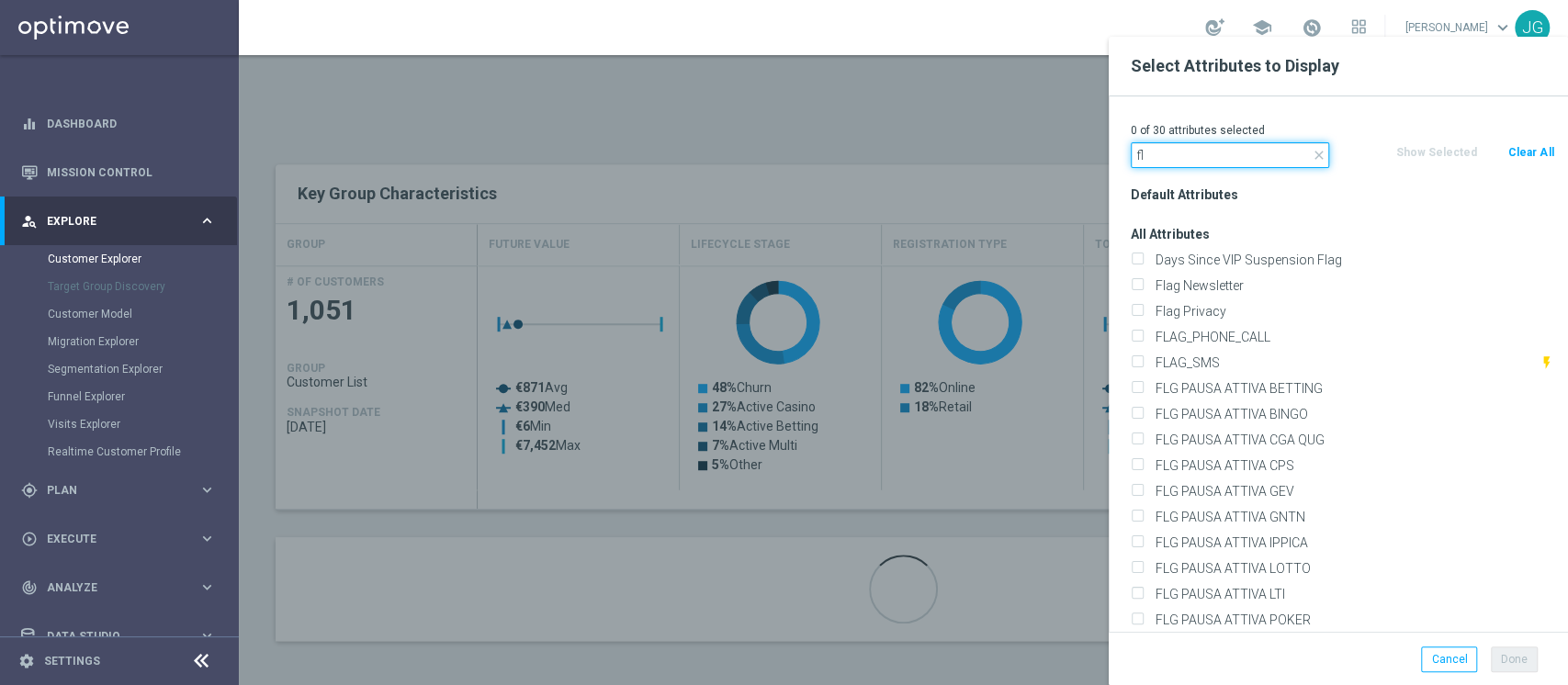
type input "f"
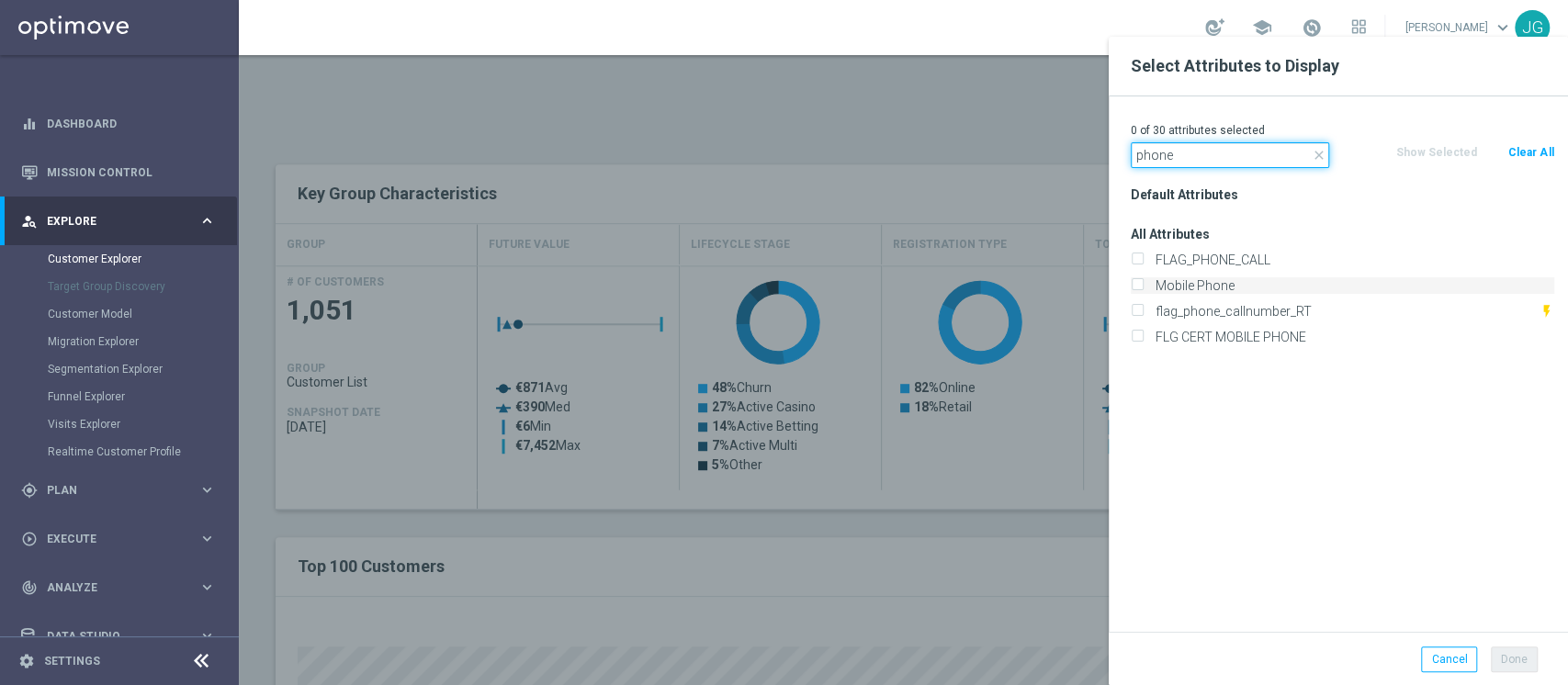
type input "phone"
click at [1163, 285] on label "Mobile Phone" at bounding box center [1351, 285] width 405 height 16
click at [1142, 285] on input "Mobile Phone" at bounding box center [1136, 288] width 11 height 11
checkbox input "true"
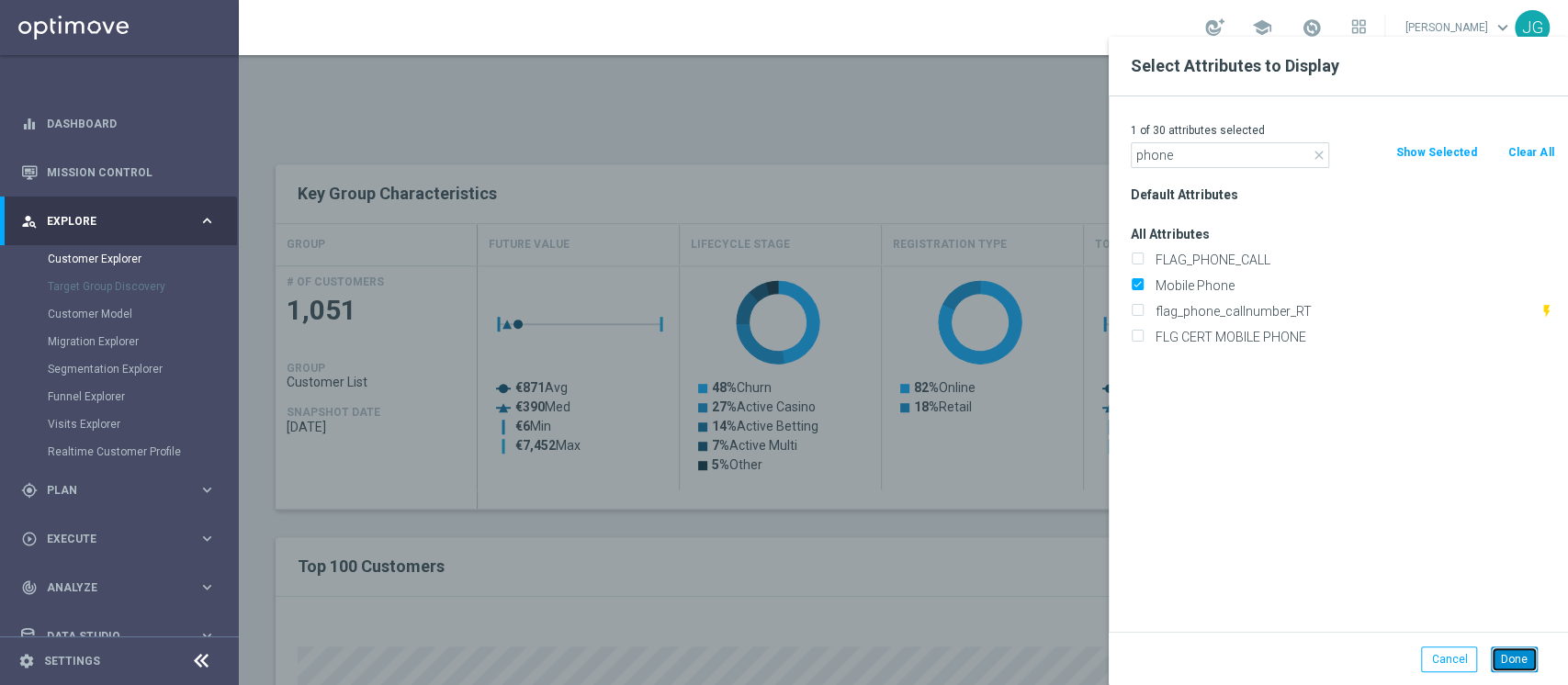
click at [1512, 657] on button "Done" at bounding box center [1513, 658] width 47 height 26
type input "Search"
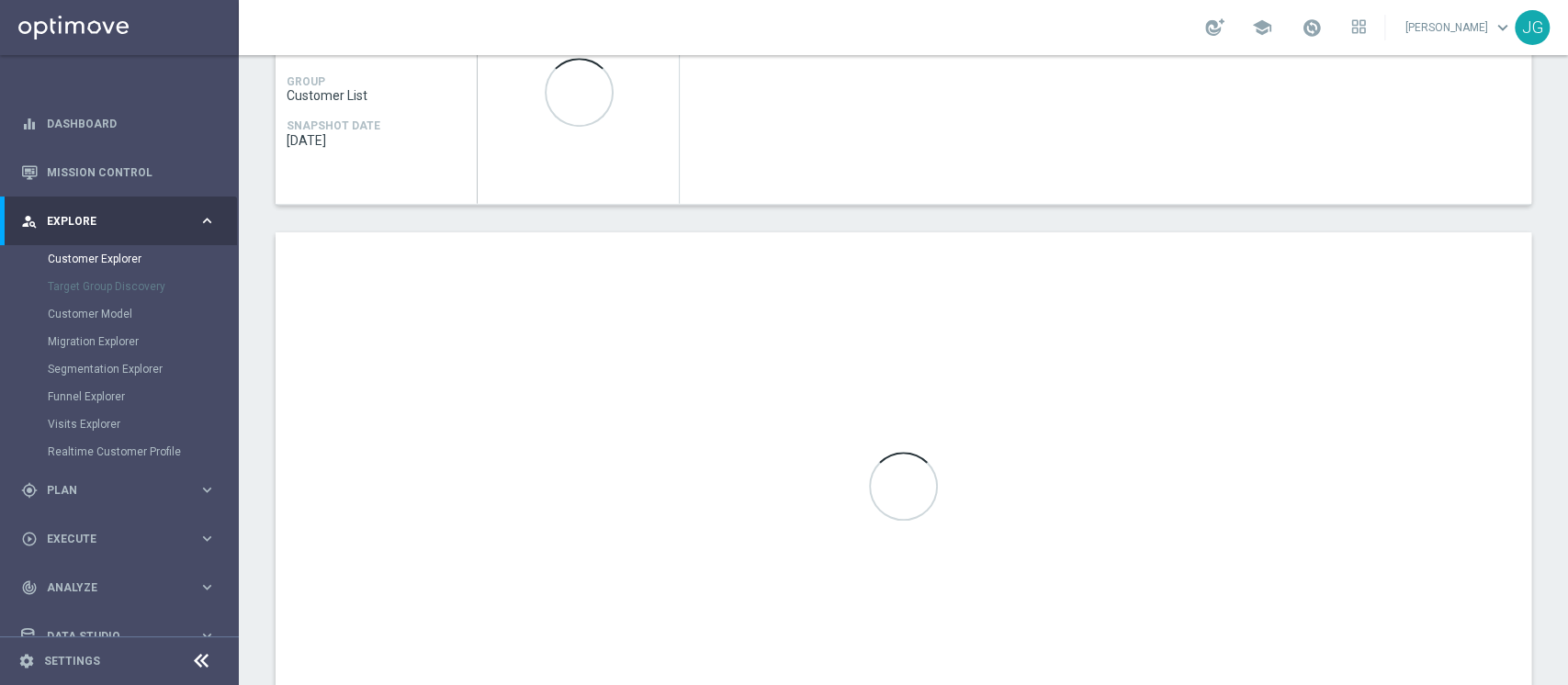
scroll to position [961, 0]
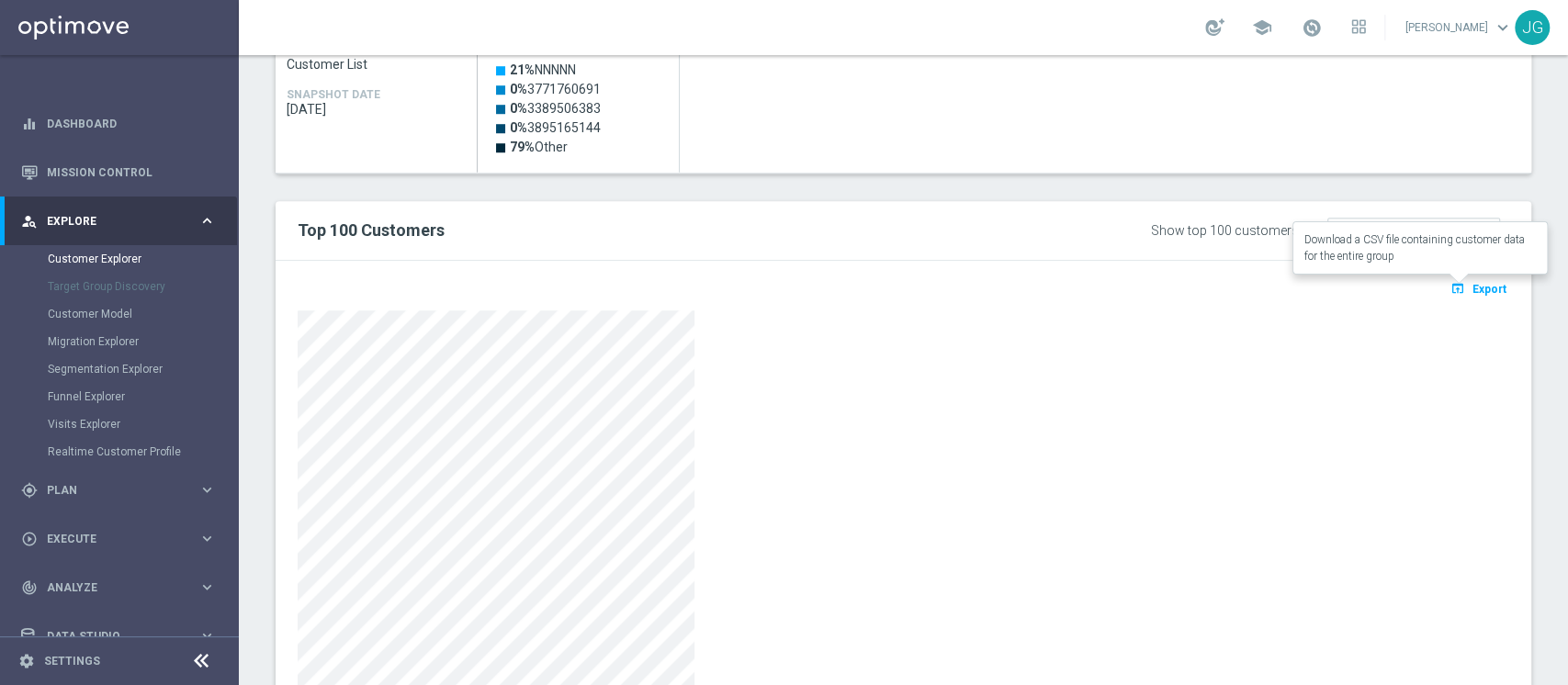
click at [1450, 290] on icon "open_in_browser" at bounding box center [1460, 288] width 19 height 14
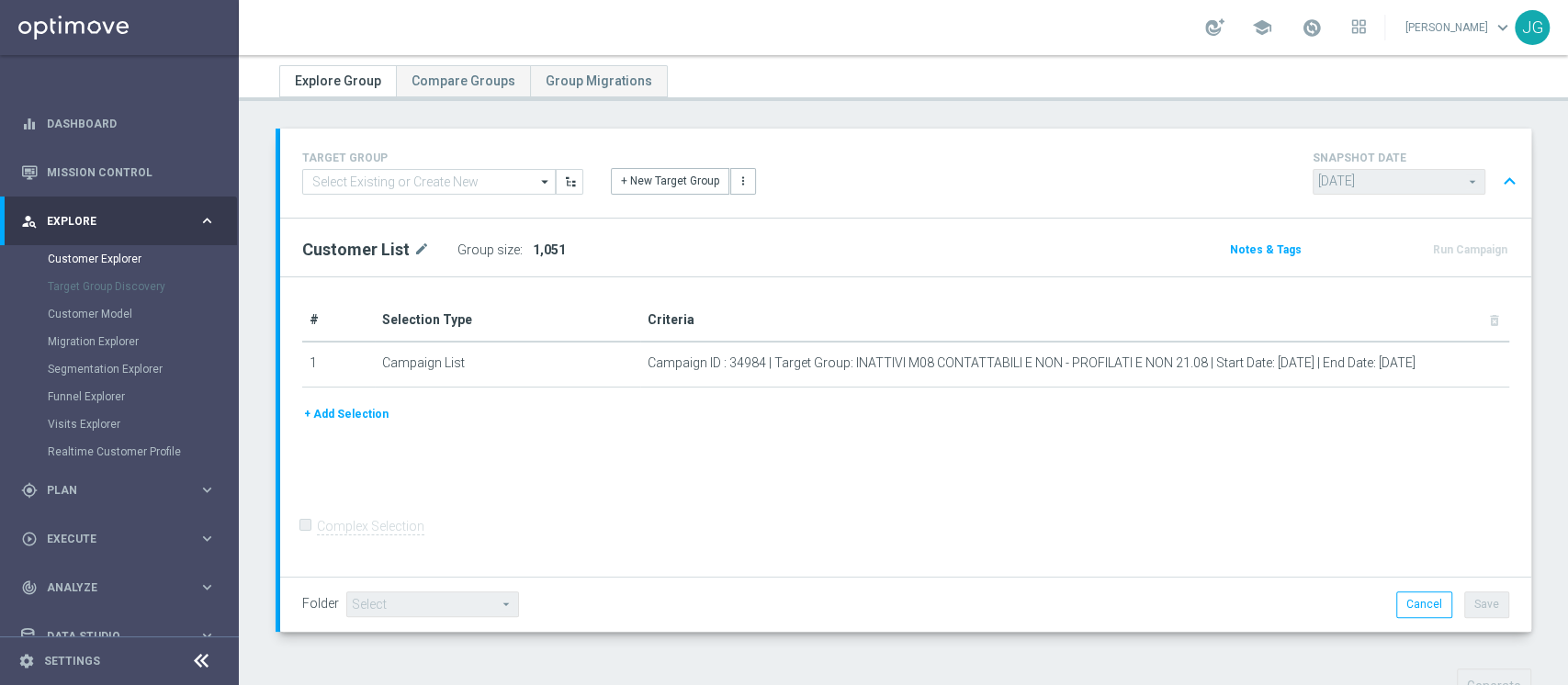
scroll to position [0, 0]
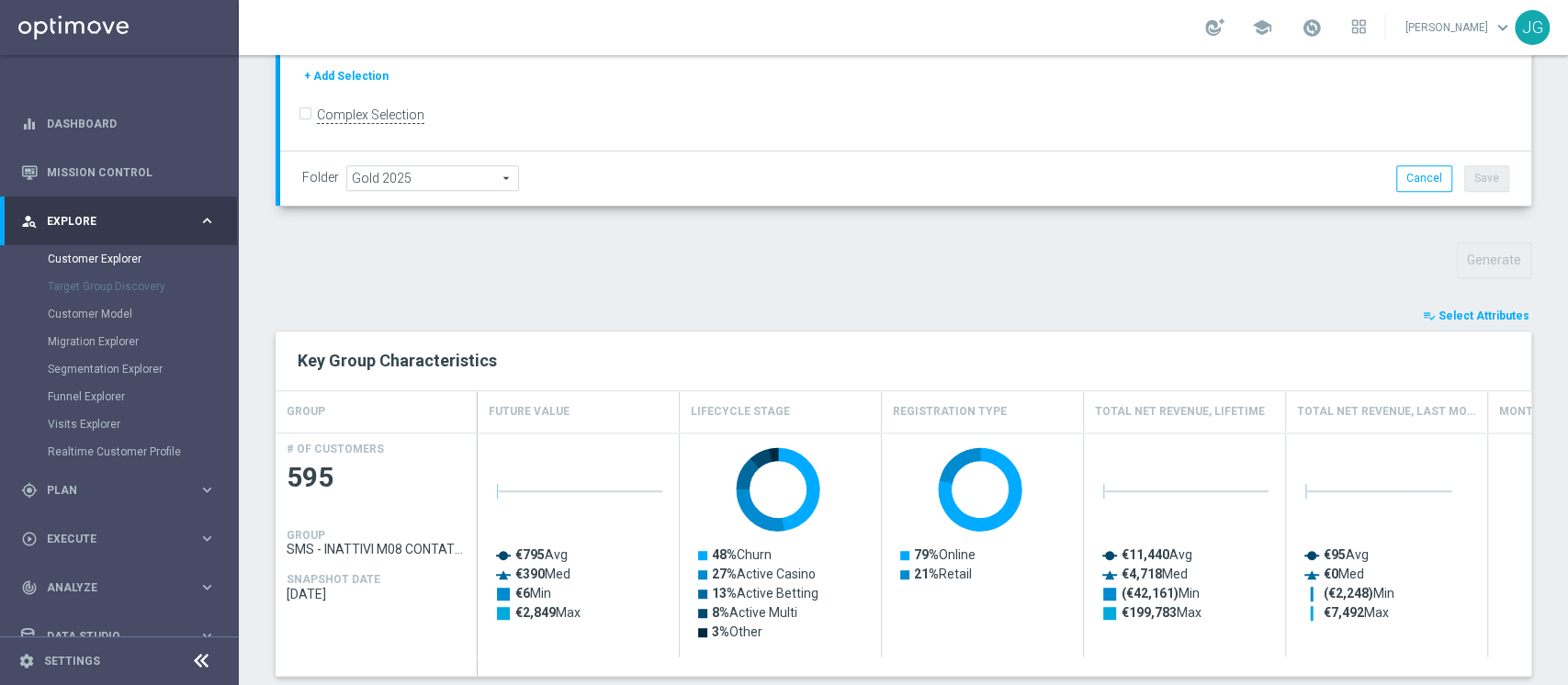
scroll to position [479, 0]
click at [1490, 310] on span "Select Attributes" at bounding box center [1483, 313] width 91 height 12
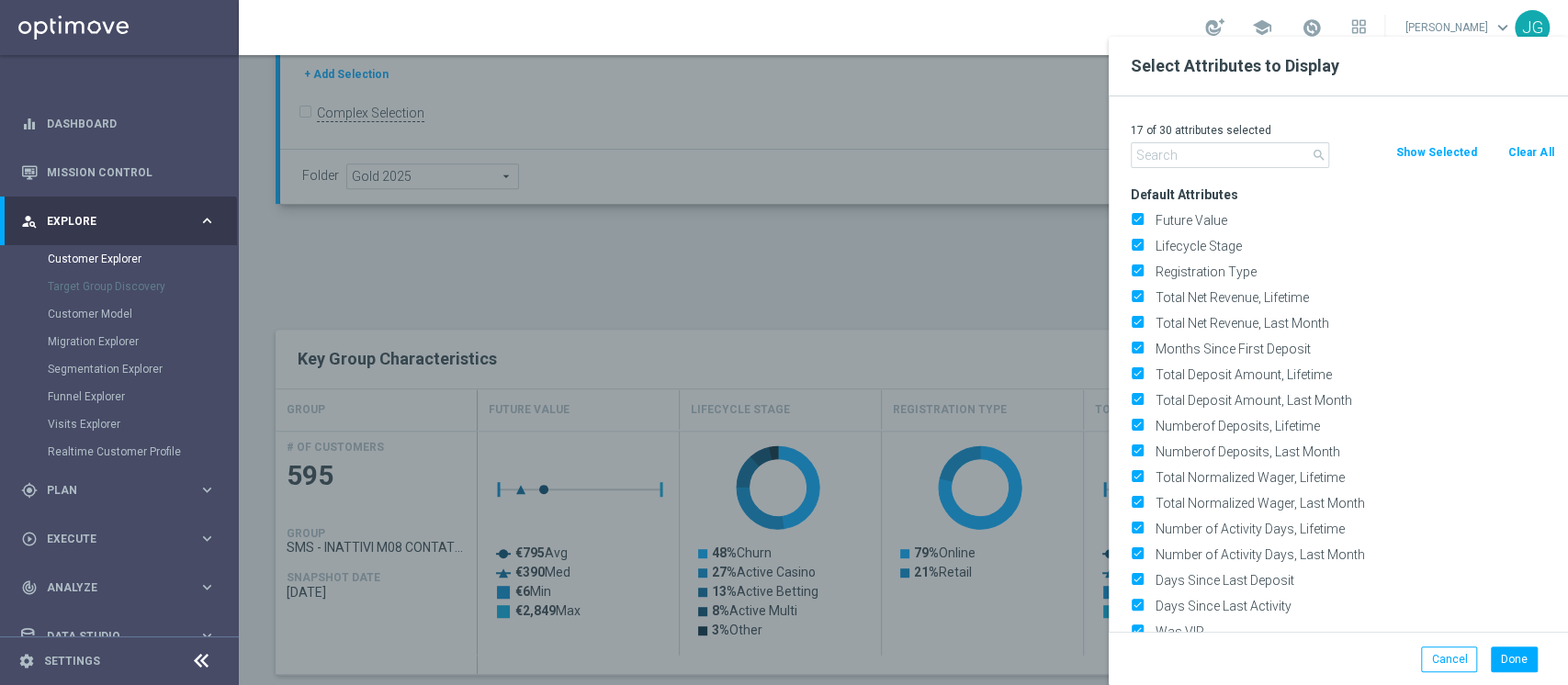
click at [1532, 149] on button "Clear All" at bounding box center [1530, 152] width 49 height 20
checkbox input "false"
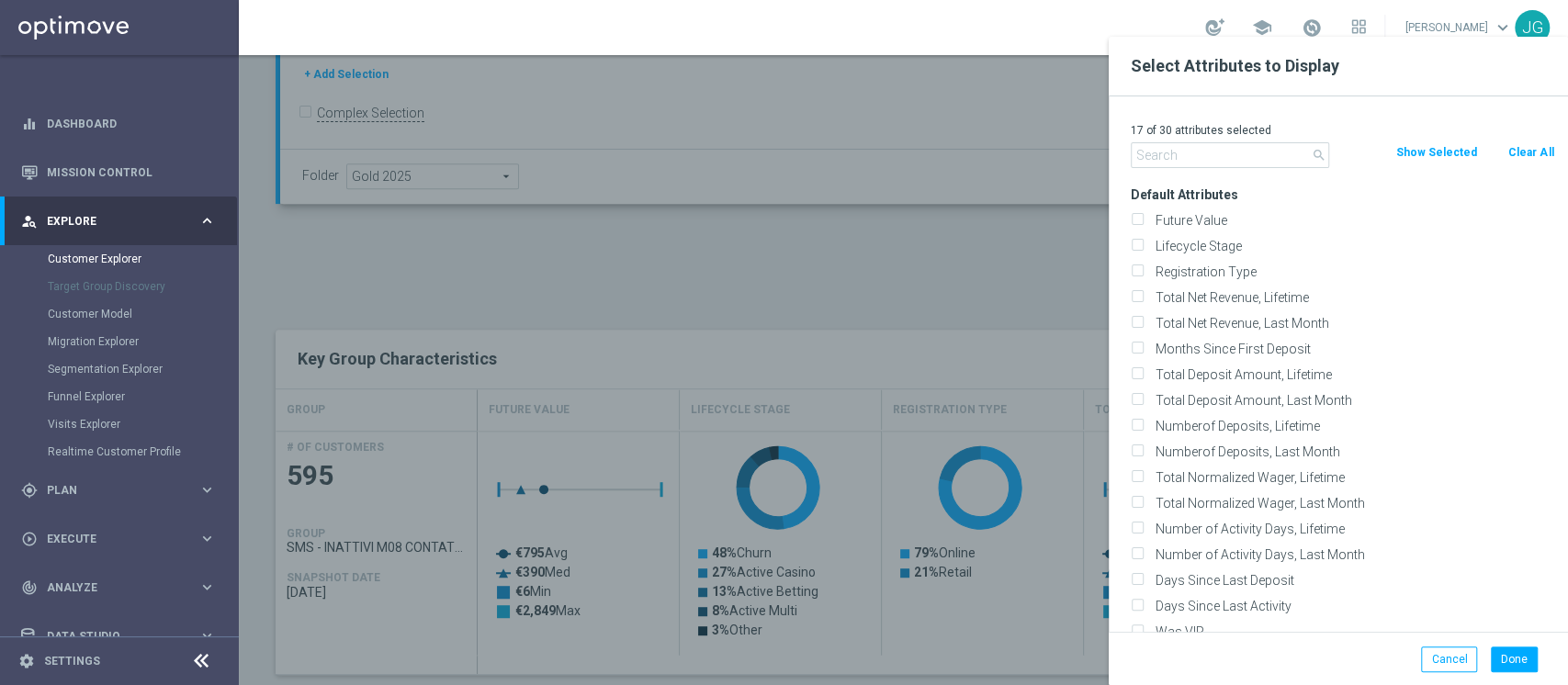
checkbox input "false"
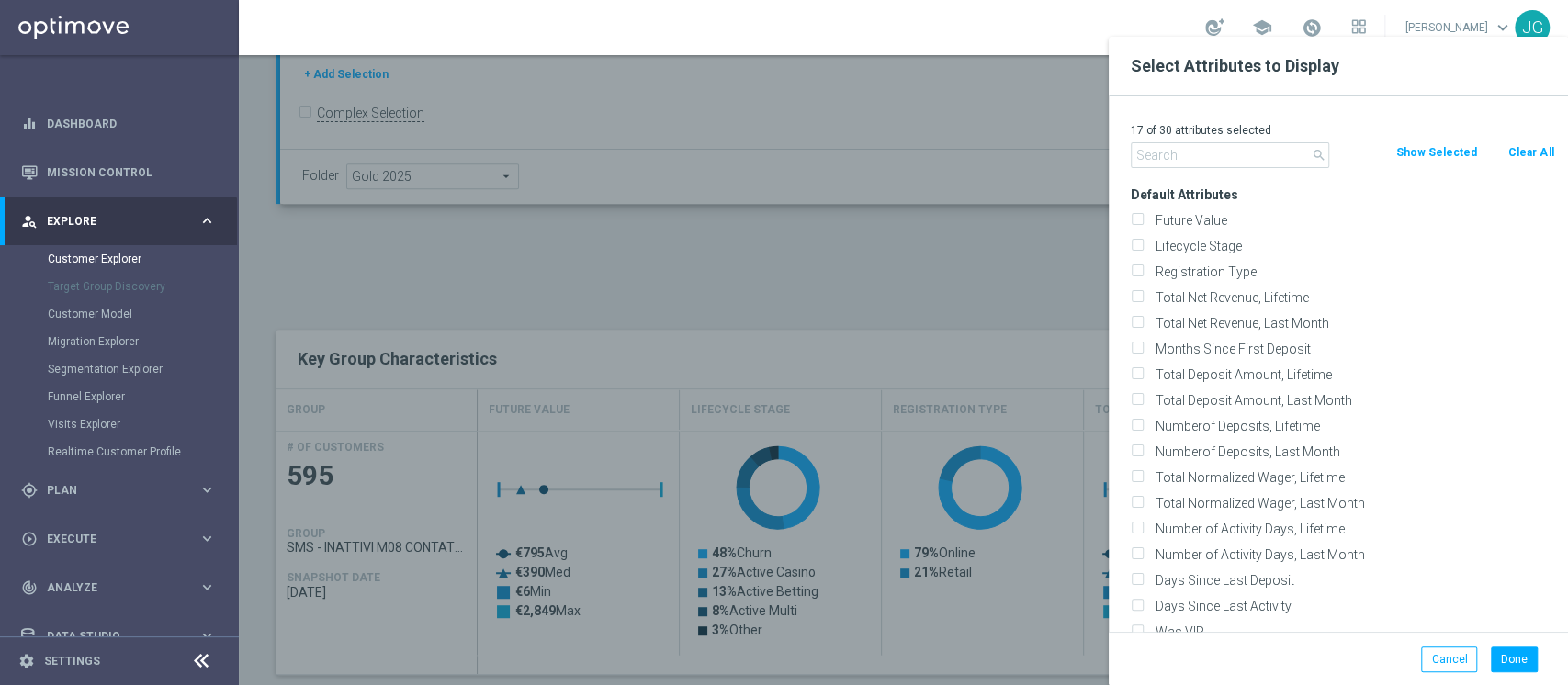
checkbox input "false"
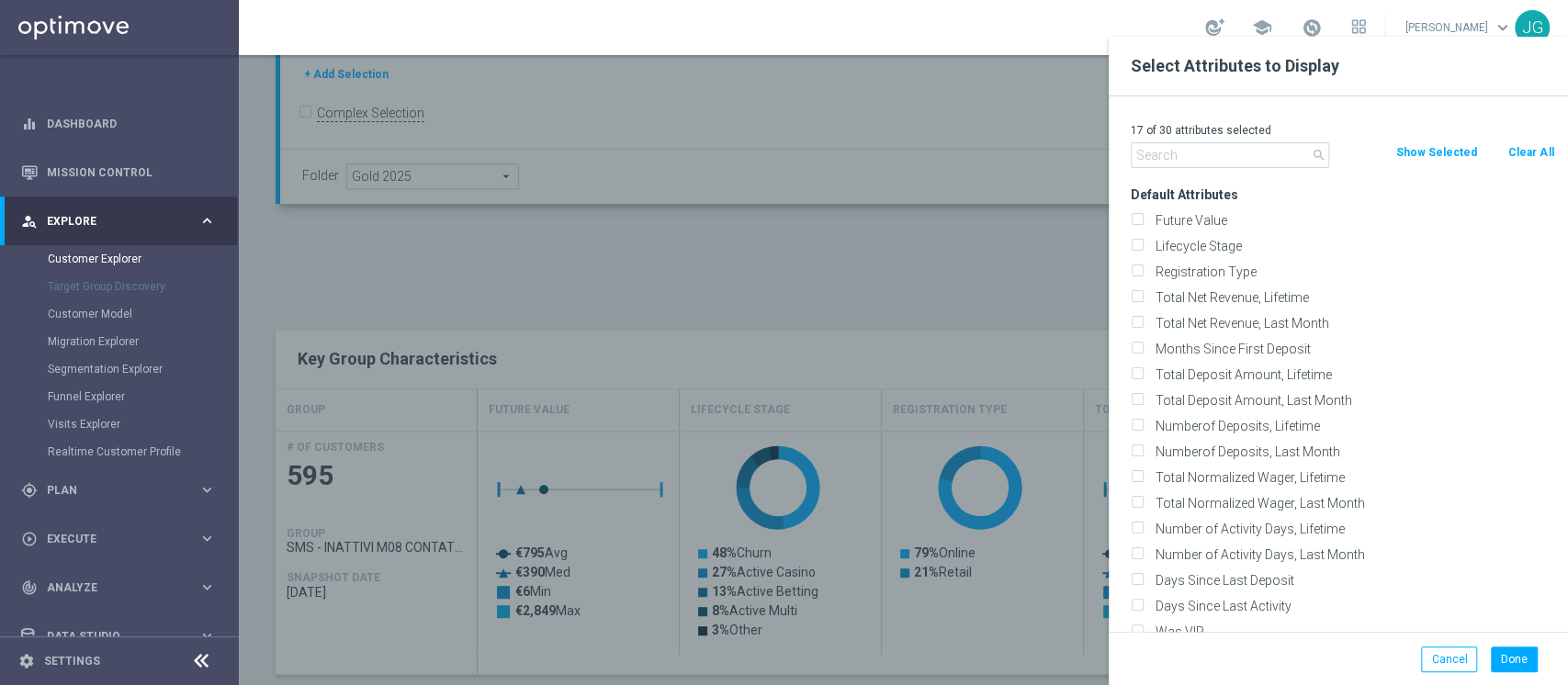
checkbox input "false"
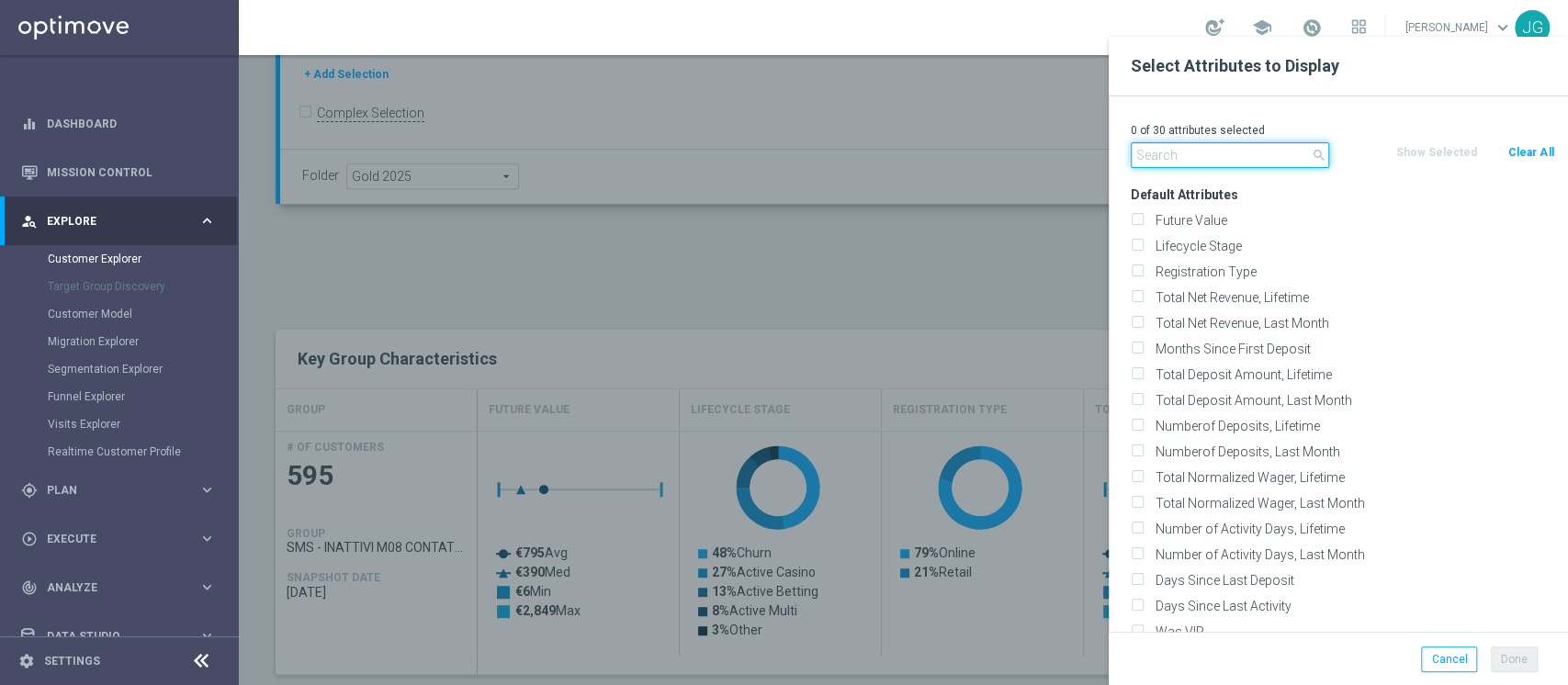
click at [1229, 147] on input "text" at bounding box center [1229, 155] width 198 height 26
type input "g"
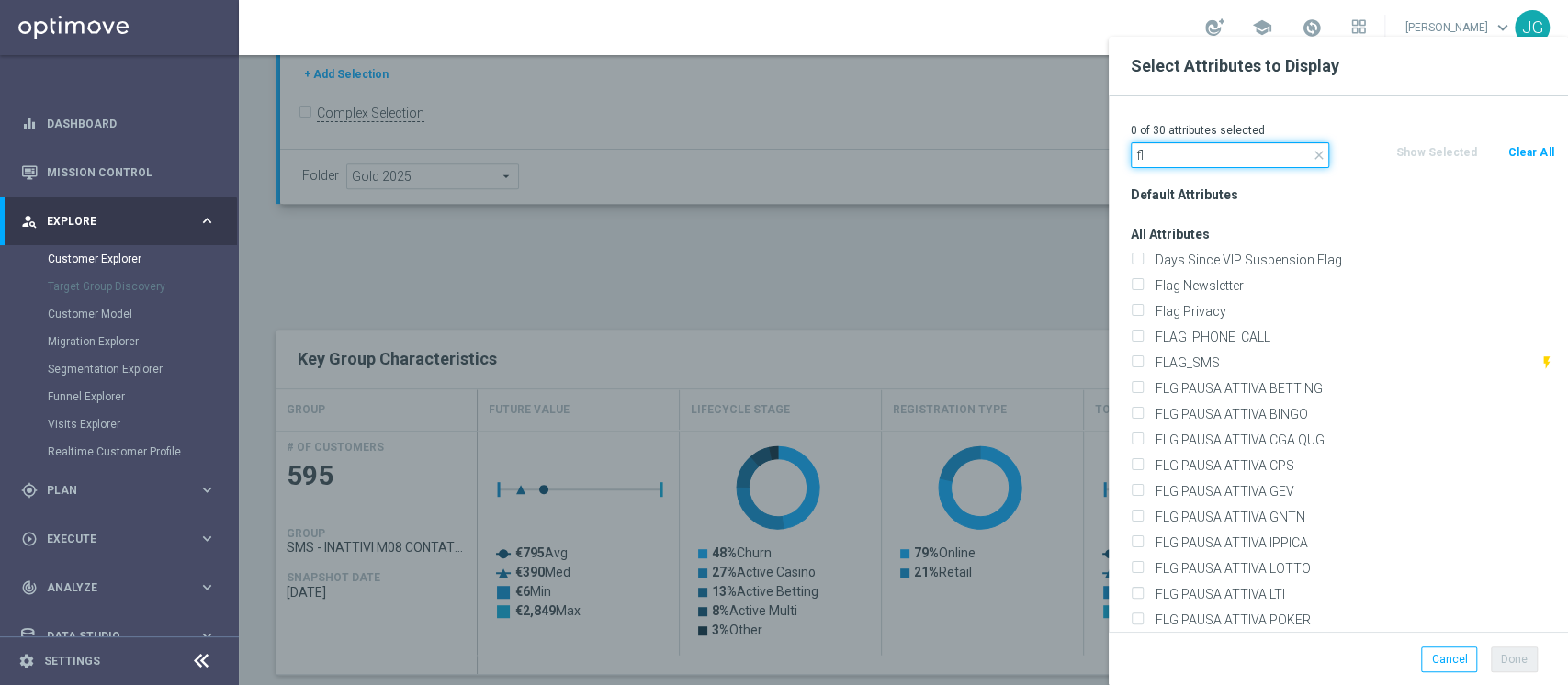
type input "f"
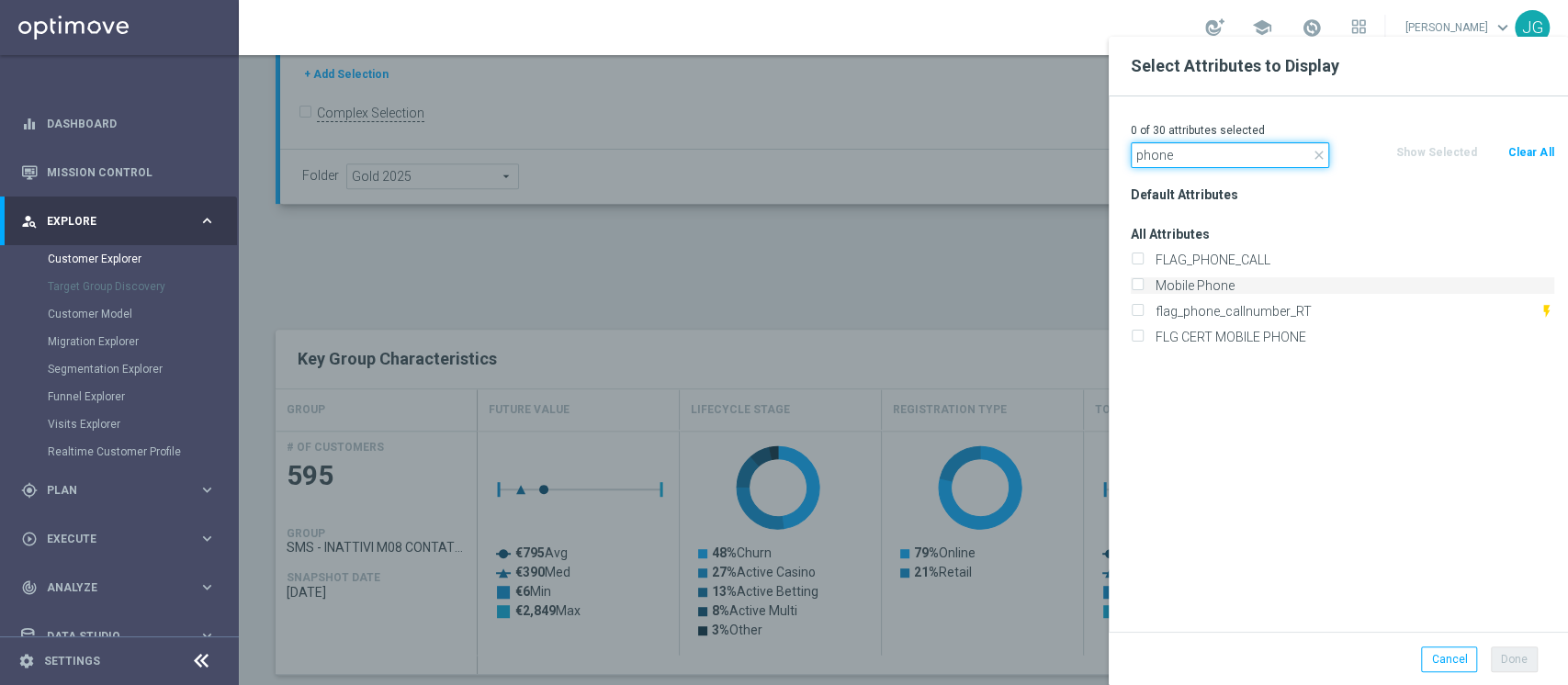
type input "phone"
click at [1138, 282] on input "Mobile Phone" at bounding box center [1136, 288] width 11 height 11
checkbox input "true"
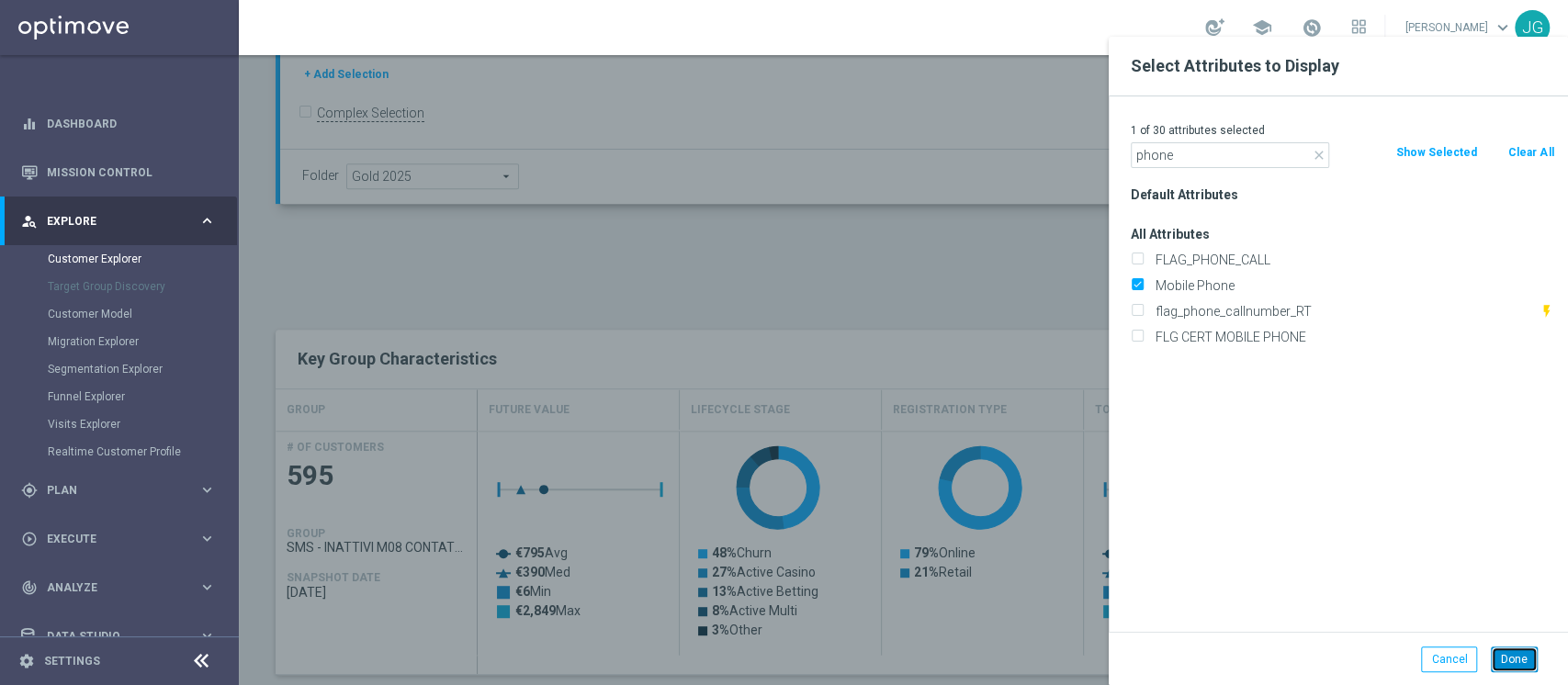
click at [1499, 650] on button "Done" at bounding box center [1513, 658] width 47 height 26
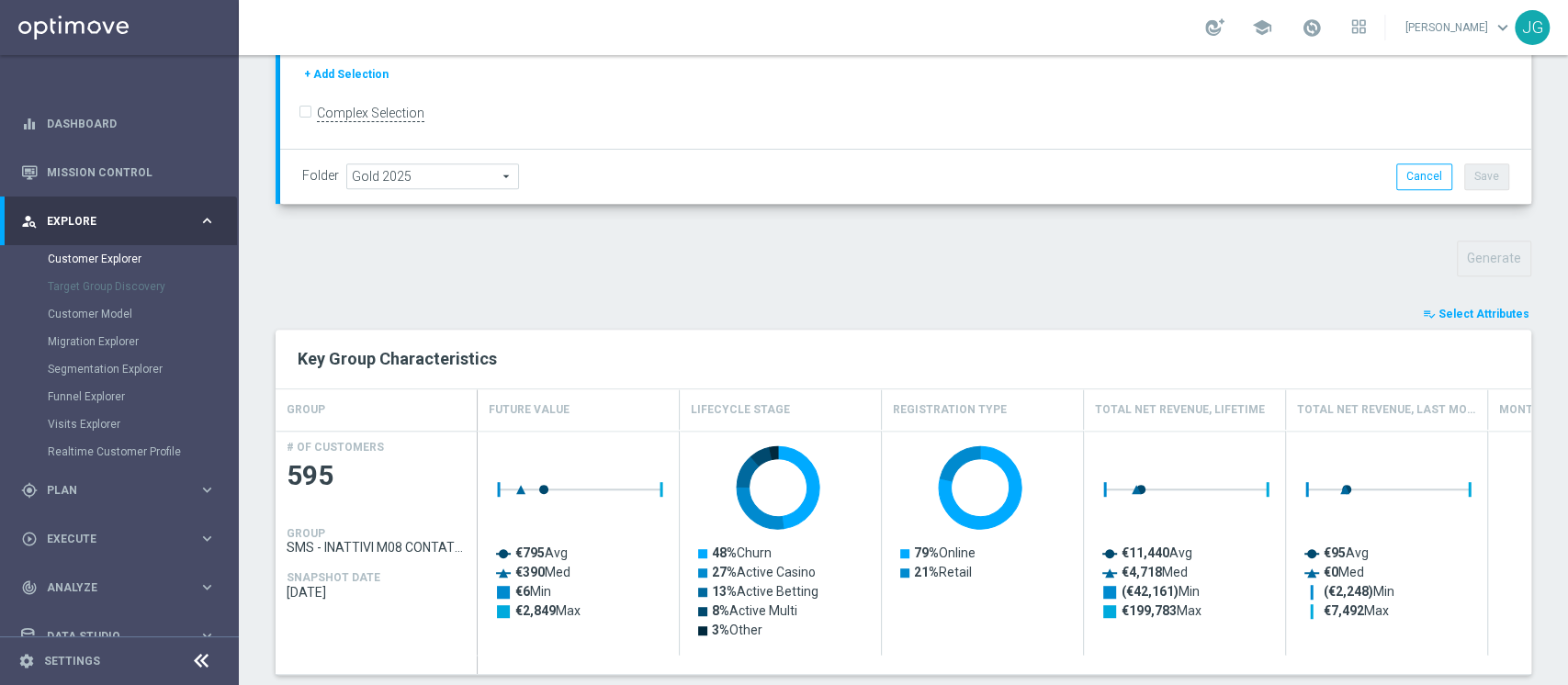
type input "Search"
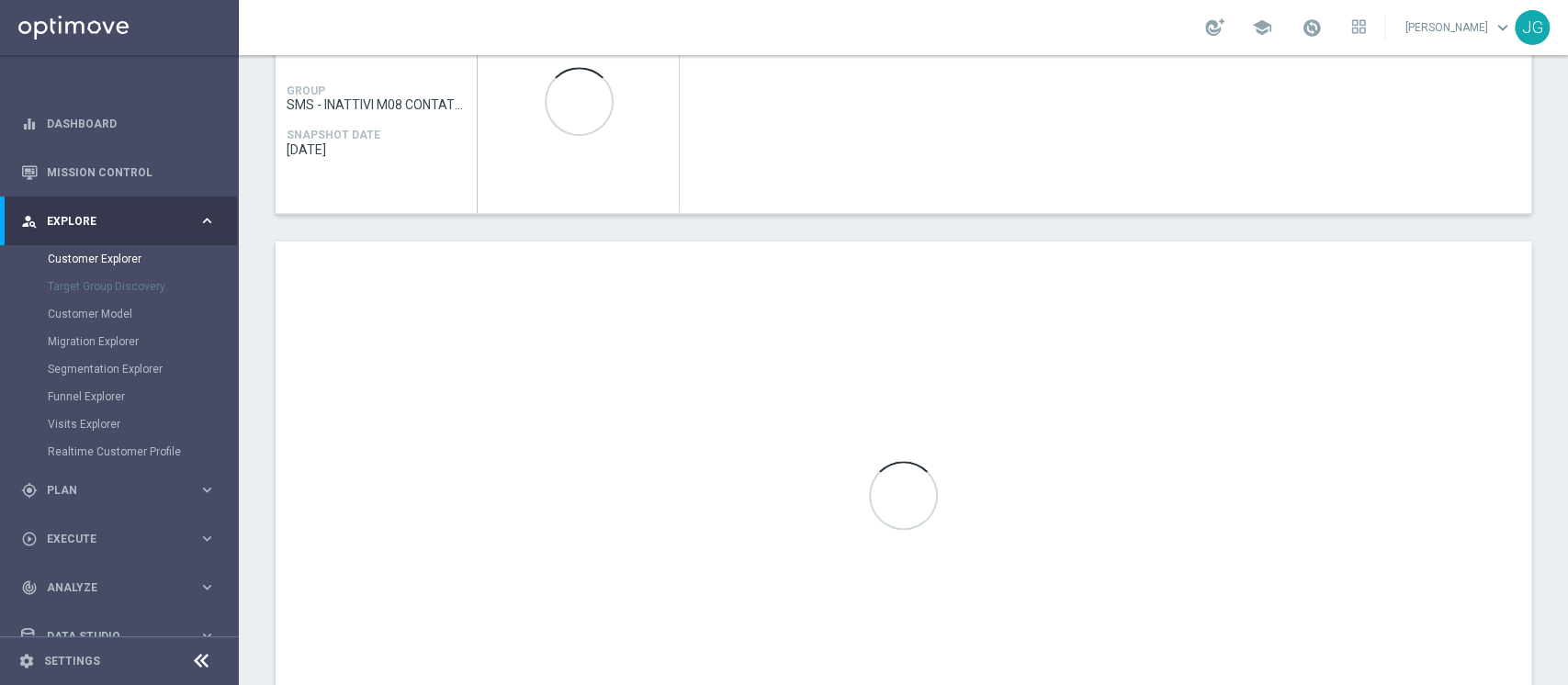
scroll to position [922, 0]
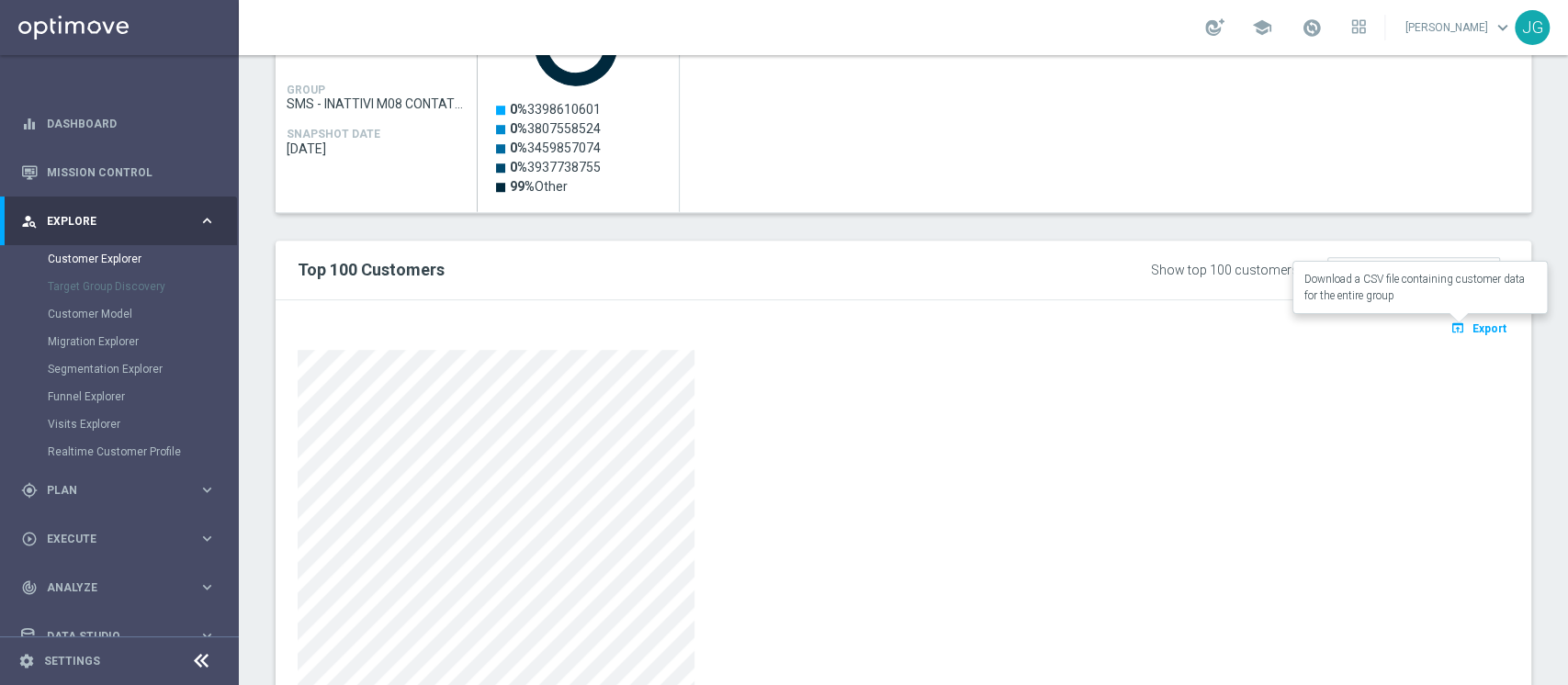
click at [1472, 324] on span "Export" at bounding box center [1489, 328] width 34 height 12
